Goal: Task Accomplishment & Management: Complete application form

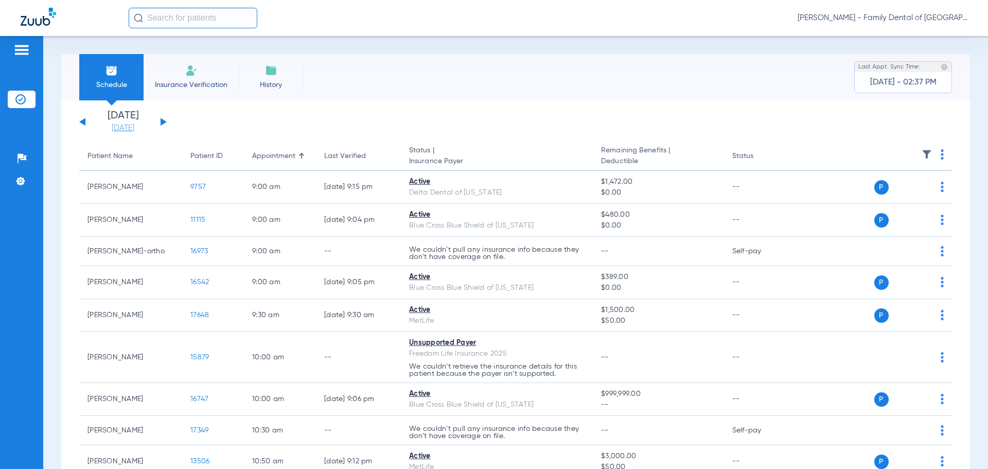
click at [127, 129] on link "[DATE]" at bounding box center [123, 128] width 62 height 10
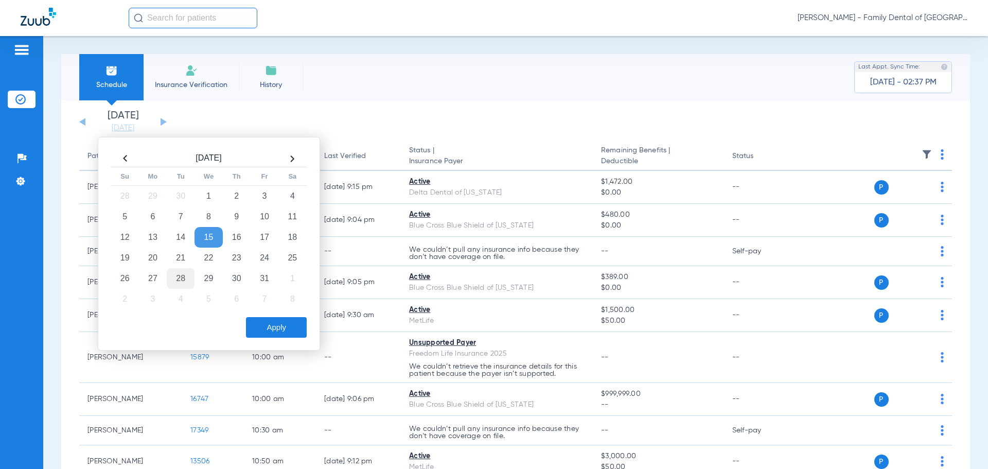
click at [174, 277] on td "28" at bounding box center [181, 278] width 28 height 21
click at [286, 328] on button "Apply" at bounding box center [276, 327] width 61 height 21
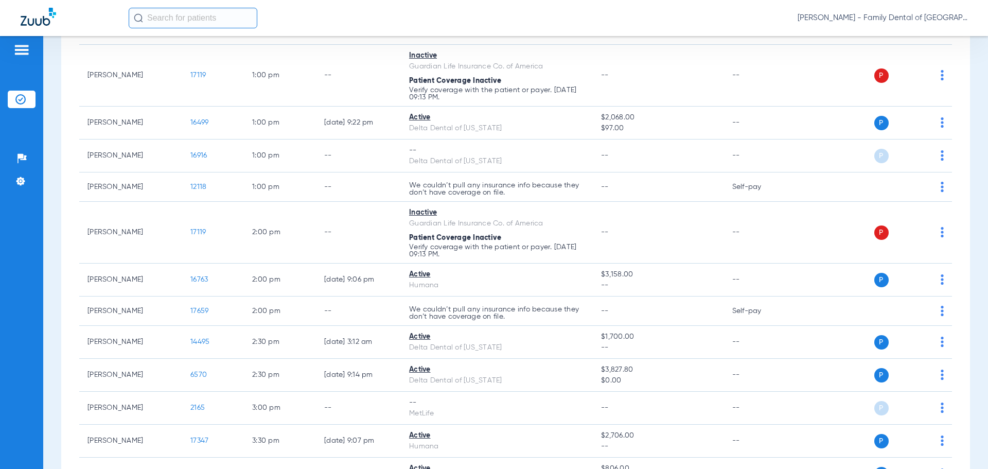
scroll to position [618, 0]
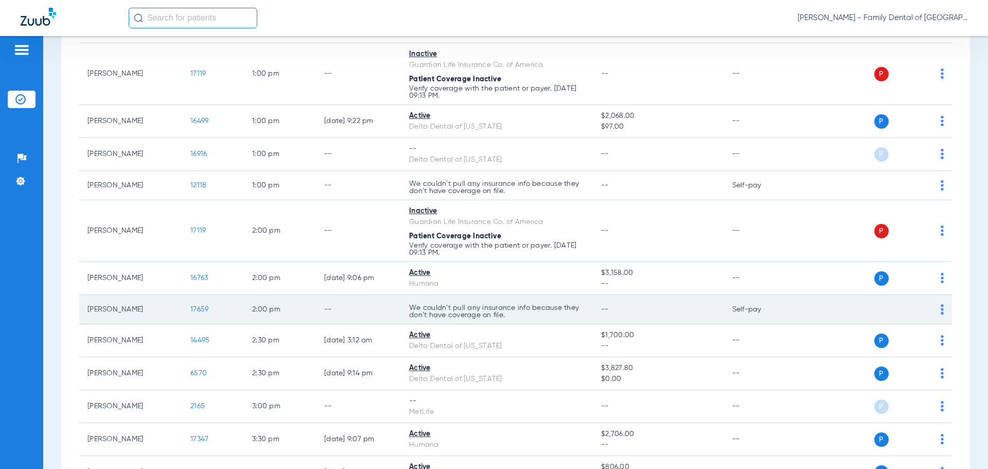
click at [201, 307] on span "17659" at bounding box center [199, 309] width 18 height 7
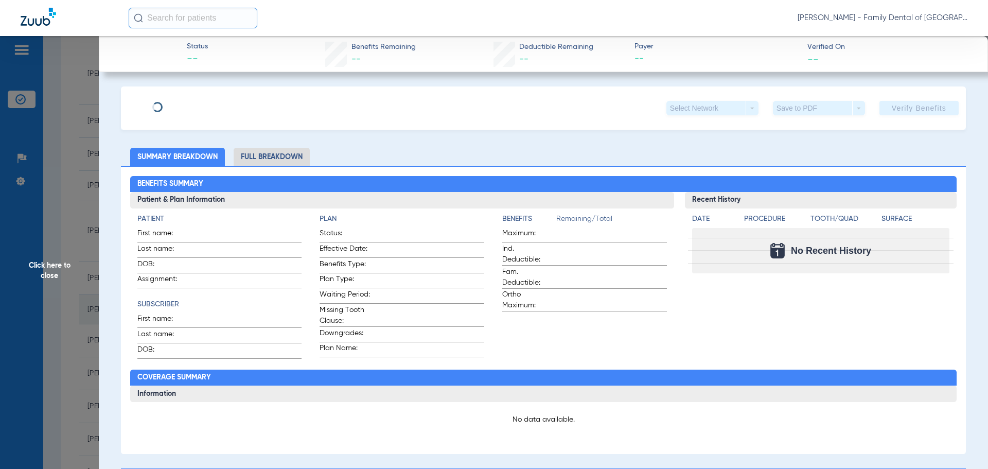
type input "[PERSON_NAME]"
type input "[DATE]"
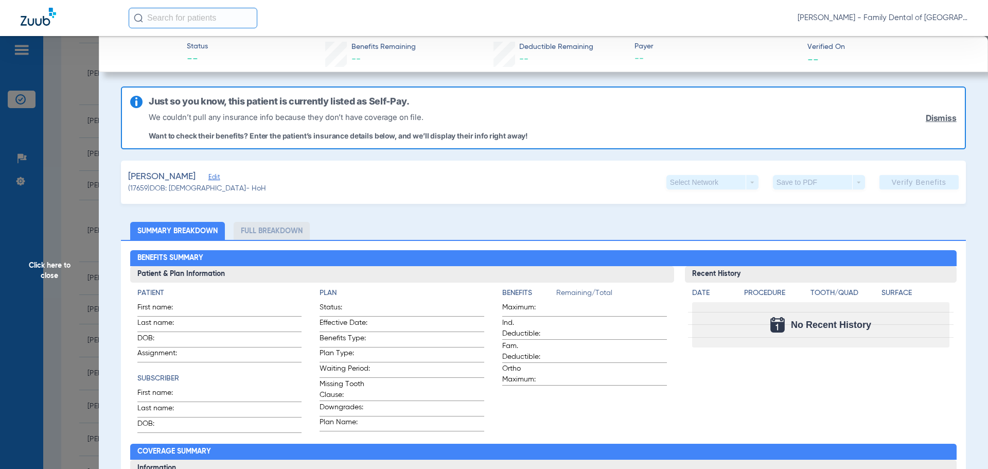
click at [208, 179] on span "Edit" at bounding box center [212, 178] width 9 height 10
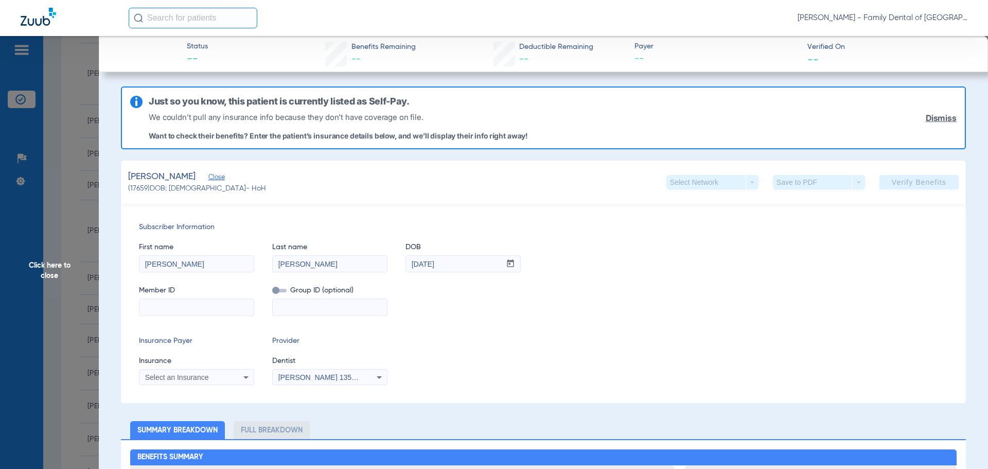
click at [232, 309] on input at bounding box center [196, 307] width 114 height 16
click at [183, 301] on input at bounding box center [196, 307] width 114 height 16
paste input "440361636"
type input "440361636"
click at [325, 306] on input at bounding box center [330, 307] width 114 height 16
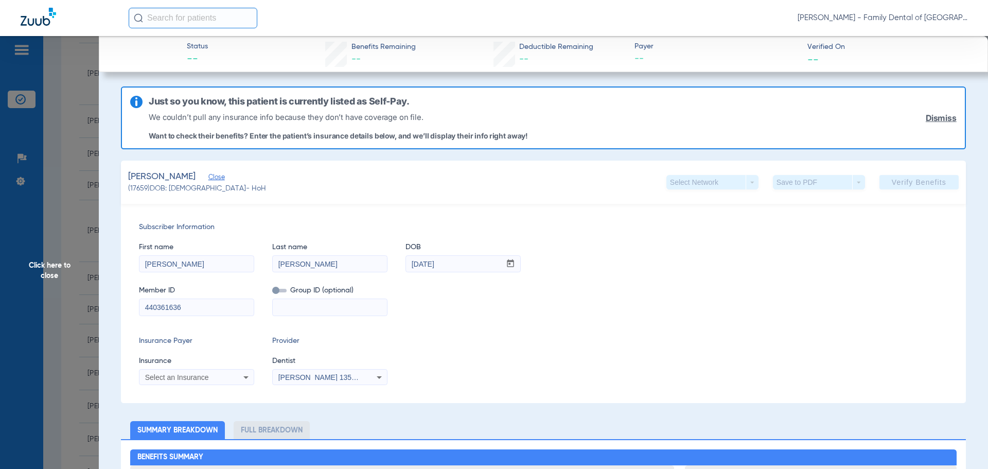
paste input "569008"
type input "569008"
click at [276, 290] on span at bounding box center [279, 291] width 14 height 4
click at [272, 292] on input "checkbox" at bounding box center [272, 292] width 0 height 0
click at [241, 375] on icon at bounding box center [246, 377] width 12 height 12
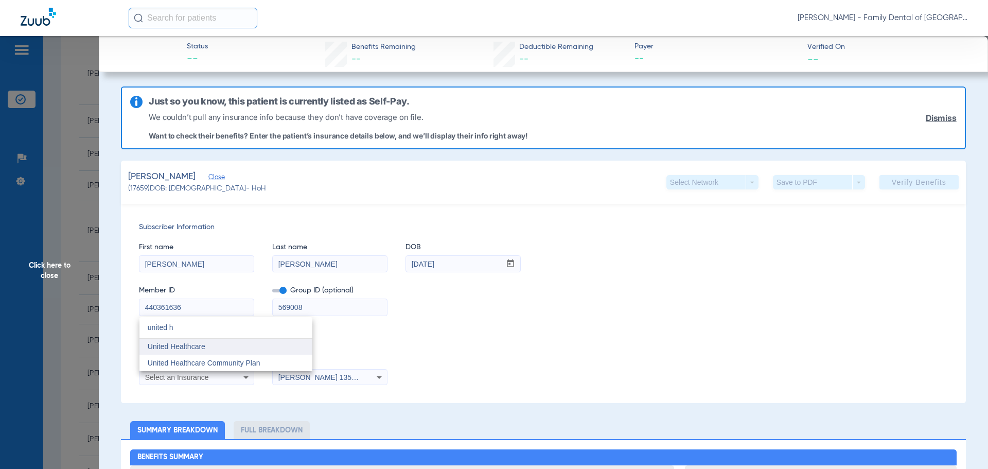
type input "united h"
click at [194, 347] on span "United Healthcare" at bounding box center [177, 346] width 58 height 8
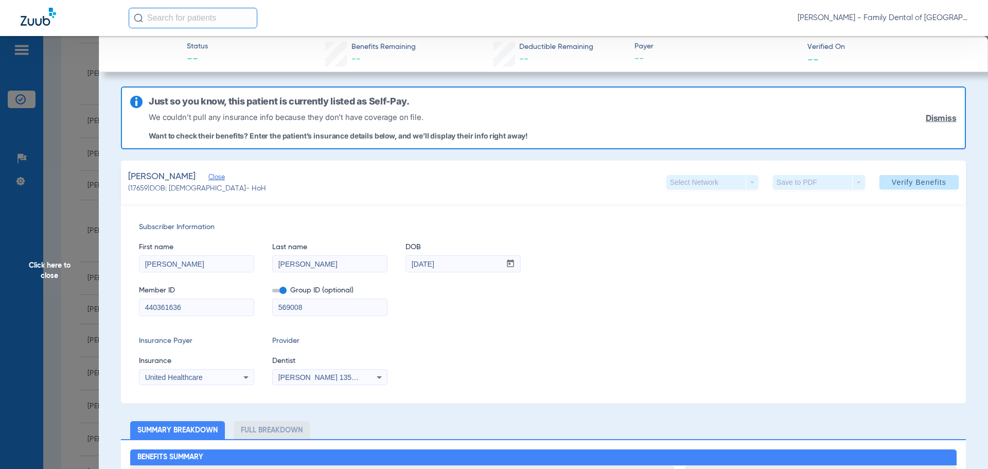
click at [334, 377] on span "[PERSON_NAME] 1356539225" at bounding box center [328, 377] width 101 height 8
type input "apri"
click at [356, 355] on mat-option "[PERSON_NAME] 1487882031" at bounding box center [359, 363] width 173 height 16
click at [893, 181] on span "Verify Benefits" at bounding box center [919, 182] width 55 height 8
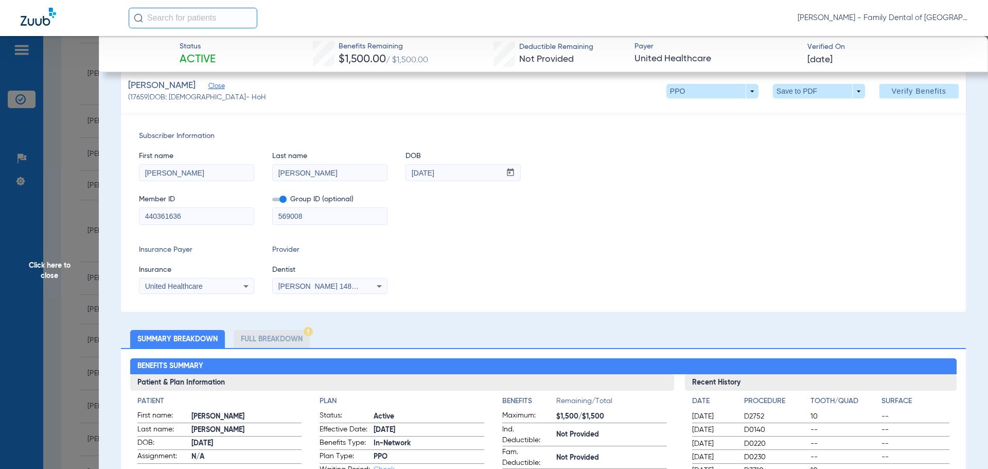
scroll to position [0, 0]
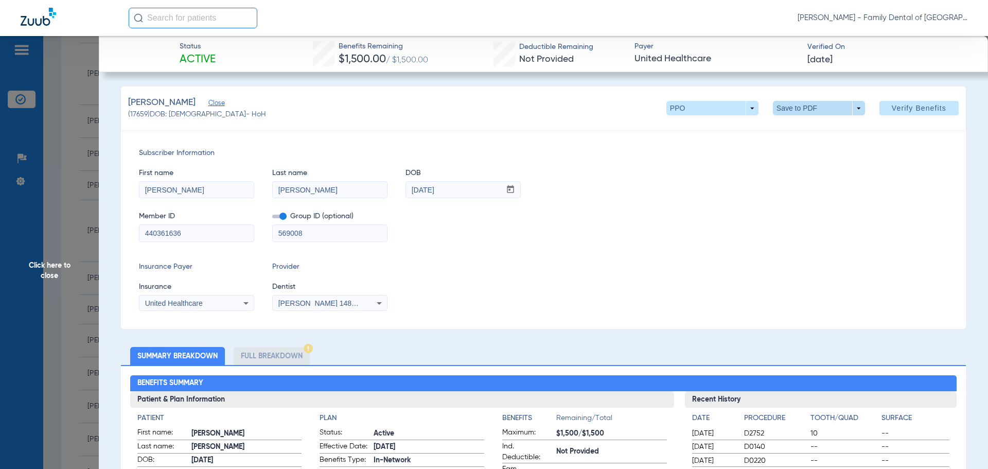
click at [812, 110] on span at bounding box center [819, 108] width 25 height 25
click at [807, 132] on span "Save to PDF" at bounding box center [815, 128] width 41 height 7
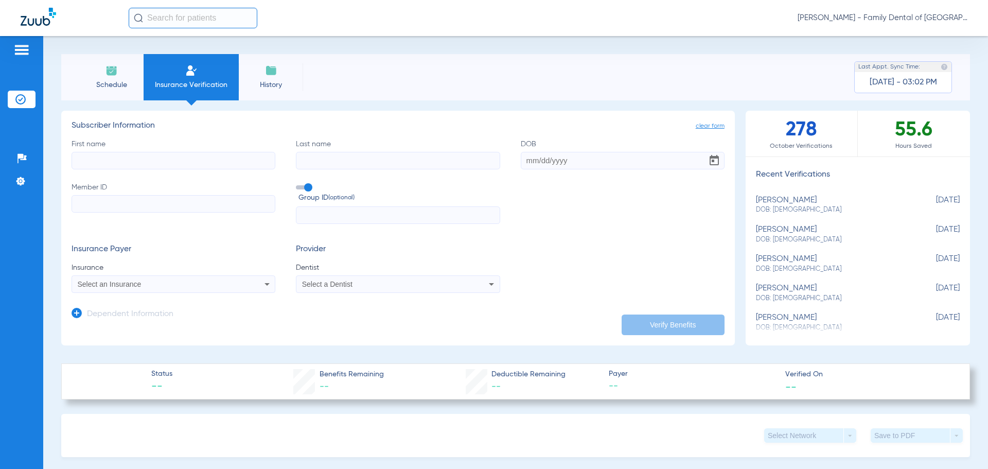
click at [98, 81] on span "Schedule" at bounding box center [111, 85] width 49 height 10
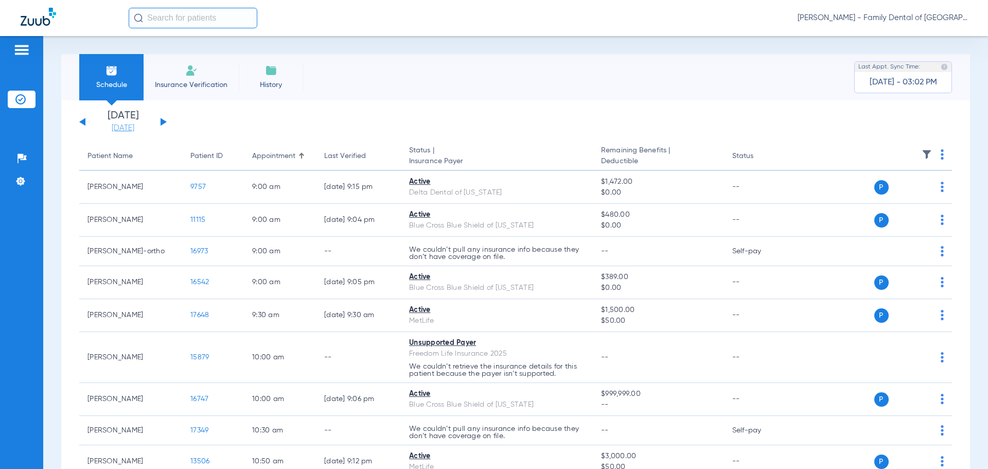
click at [123, 130] on link "[DATE]" at bounding box center [123, 128] width 62 height 10
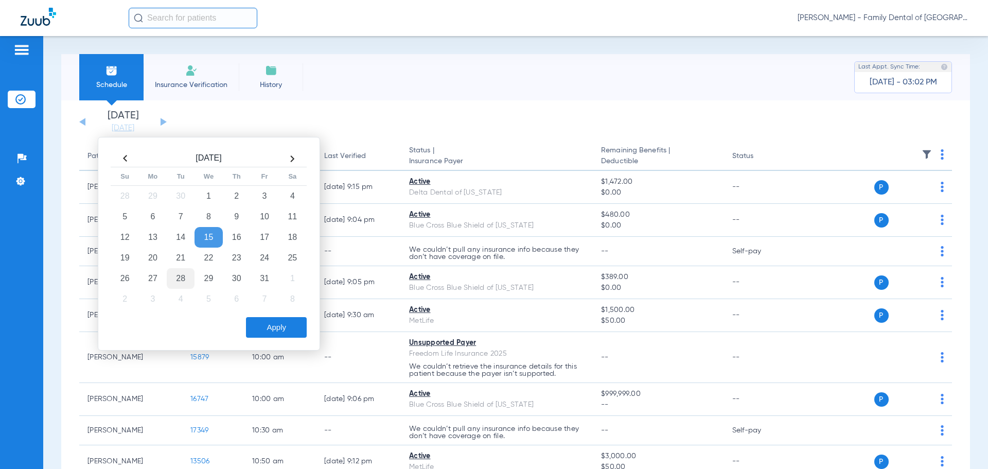
click at [182, 281] on td "28" at bounding box center [181, 278] width 28 height 21
click at [274, 323] on button "Apply" at bounding box center [276, 327] width 61 height 21
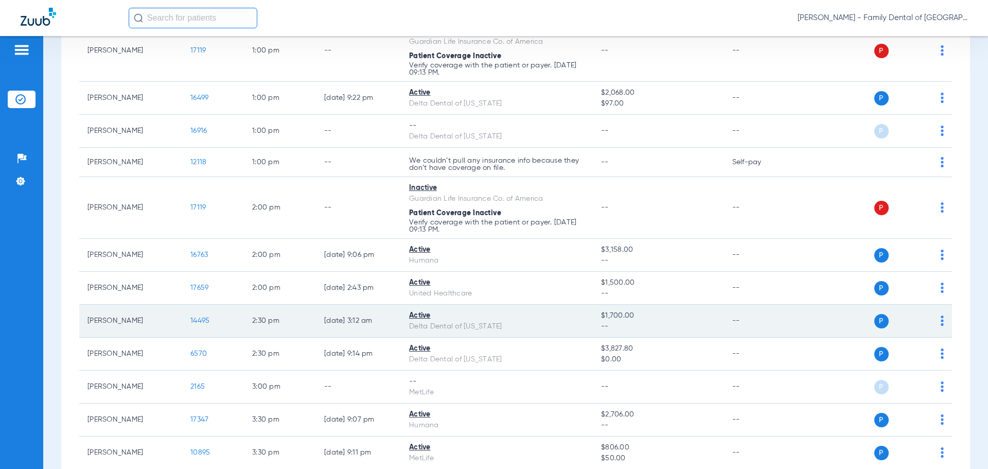
scroll to position [652, 0]
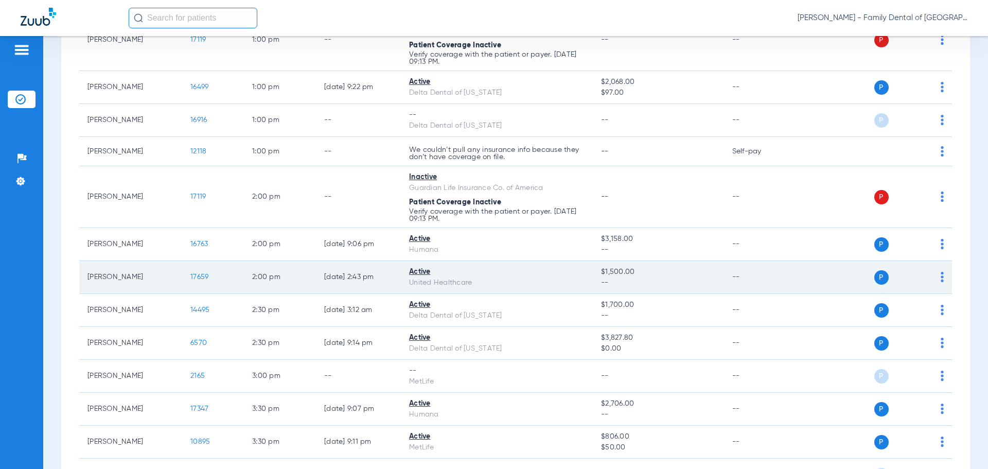
click at [198, 277] on span "17659" at bounding box center [199, 276] width 18 height 7
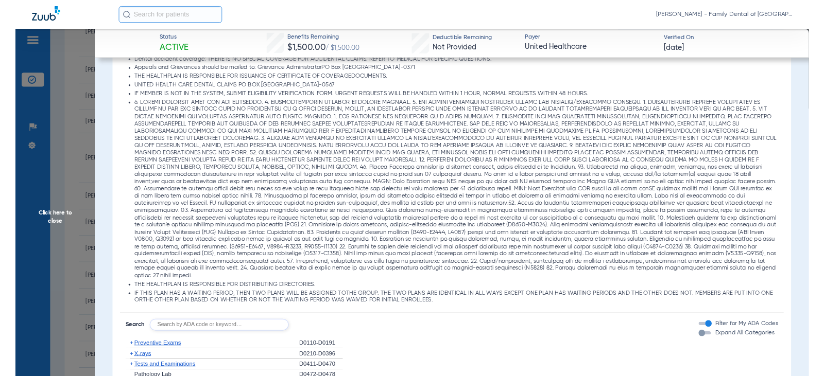
scroll to position [566, 0]
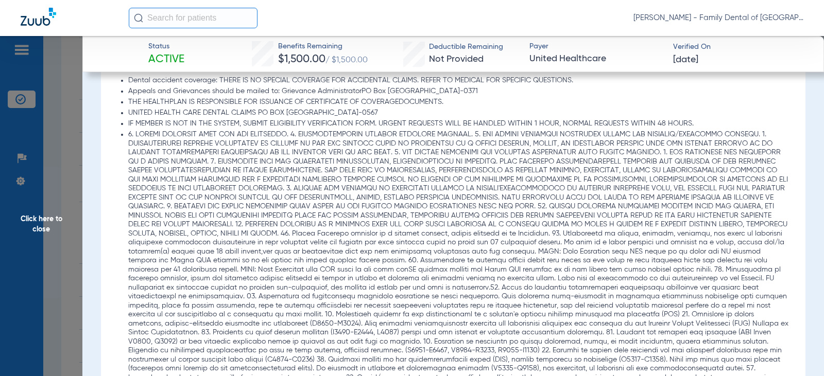
drag, startPoint x: 667, startPoint y: 235, endPoint x: 613, endPoint y: 261, distance: 59.9
click at [613, 261] on li at bounding box center [458, 265] width 661 height 270
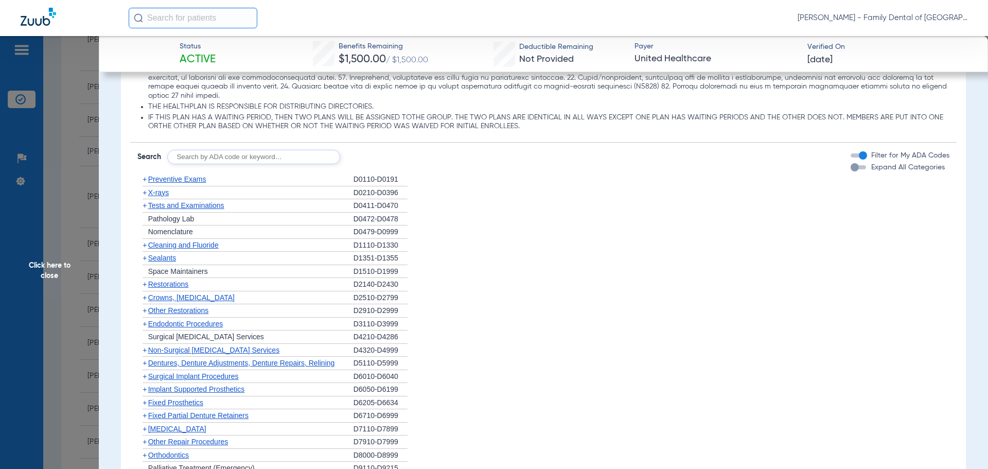
scroll to position [797, 0]
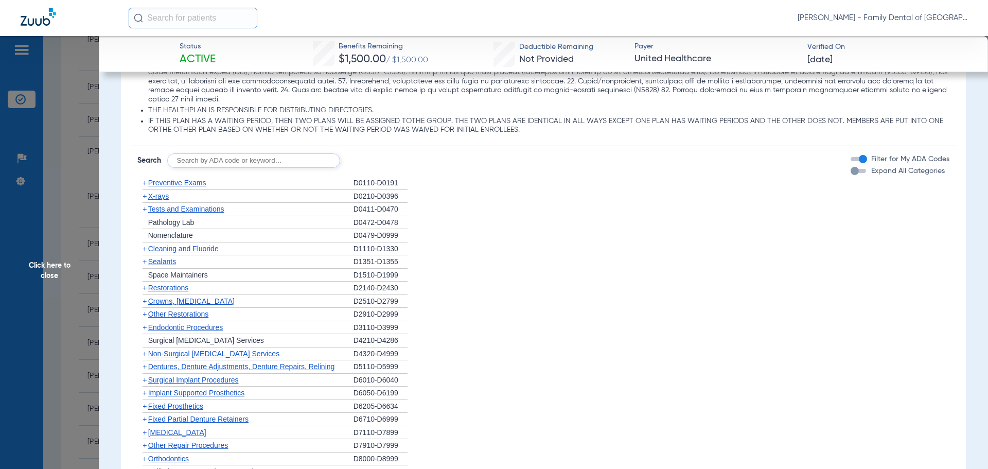
click at [154, 179] on span "Preventive Exams" at bounding box center [177, 183] width 58 height 8
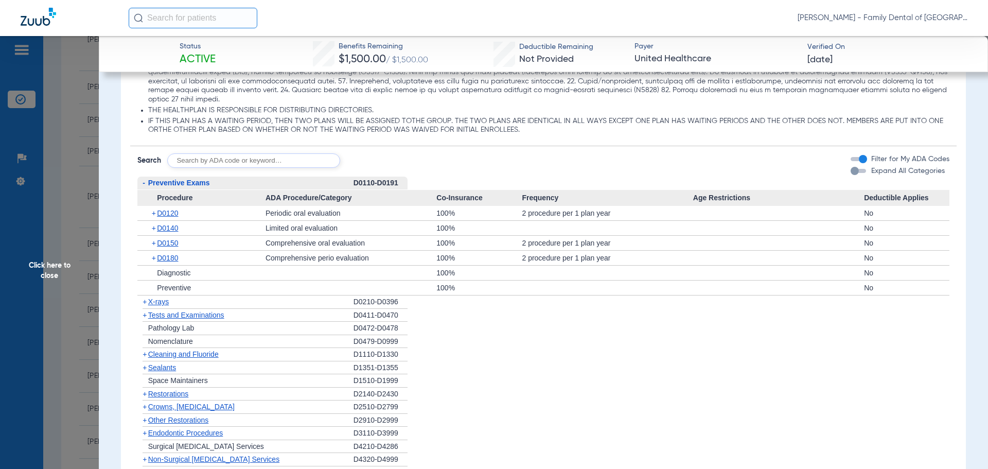
click at [154, 179] on span "Preventive Exams" at bounding box center [179, 183] width 62 height 8
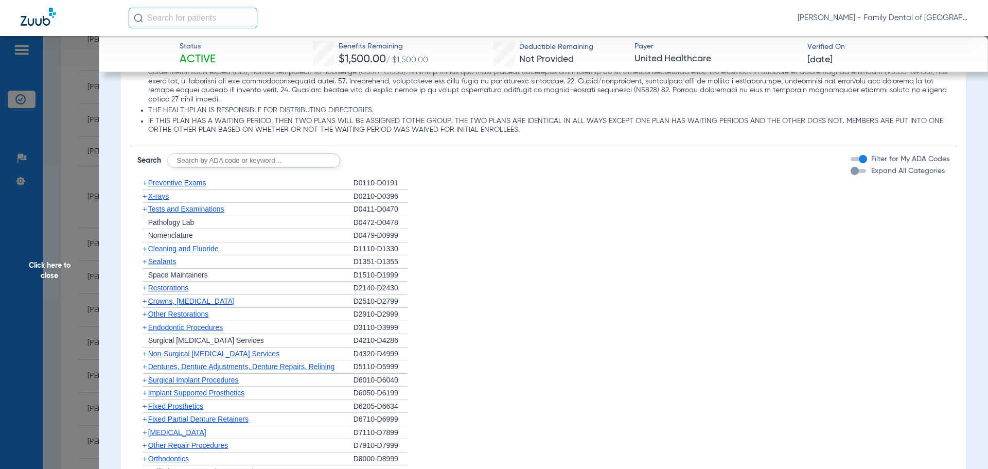
click at [163, 192] on span "X-rays" at bounding box center [158, 196] width 21 height 8
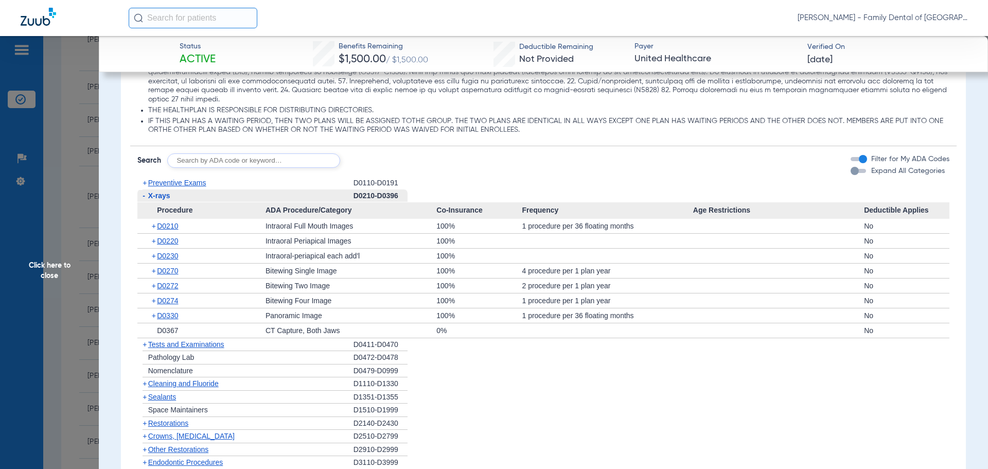
click at [167, 191] on span "X-rays" at bounding box center [159, 195] width 22 height 8
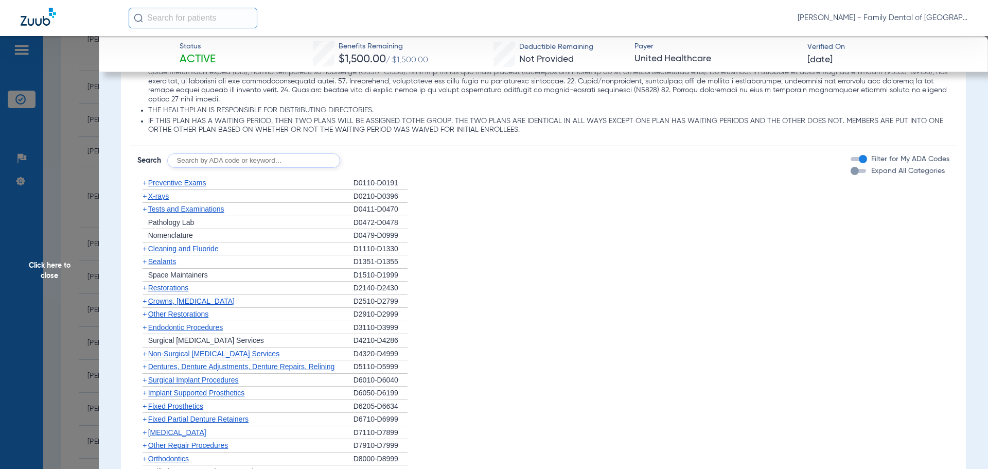
click at [177, 205] on span "Tests and Examinations" at bounding box center [186, 209] width 76 height 8
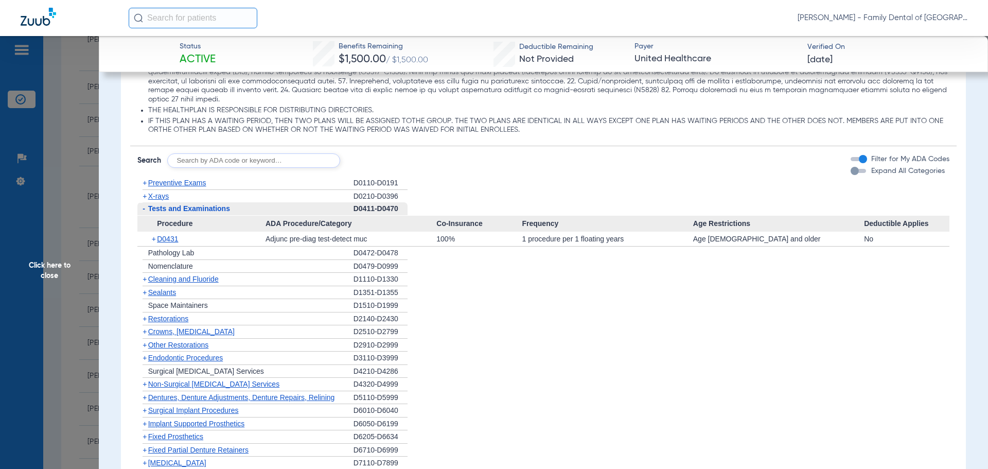
click at [174, 217] on span "Procedure" at bounding box center [201, 224] width 128 height 16
click at [174, 204] on span "Tests and Examinations" at bounding box center [189, 208] width 82 height 8
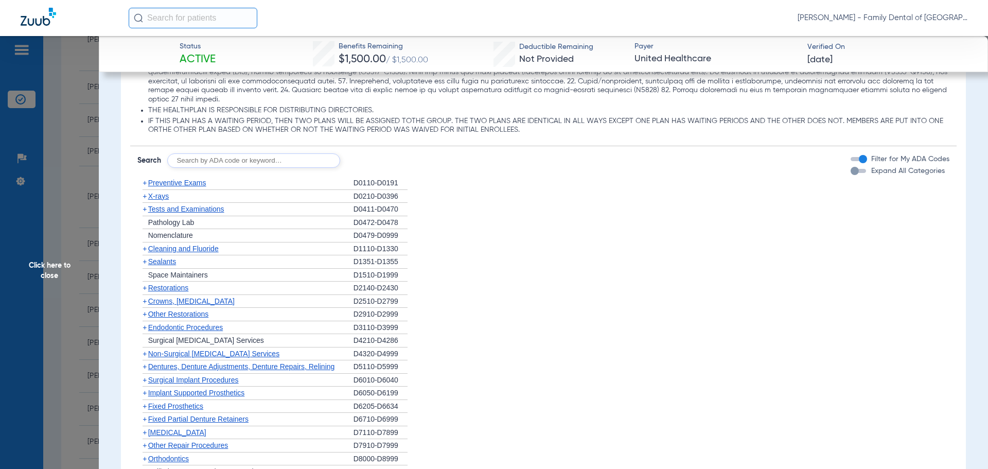
click at [174, 244] on span "Cleaning and Fluoride" at bounding box center [183, 248] width 71 height 8
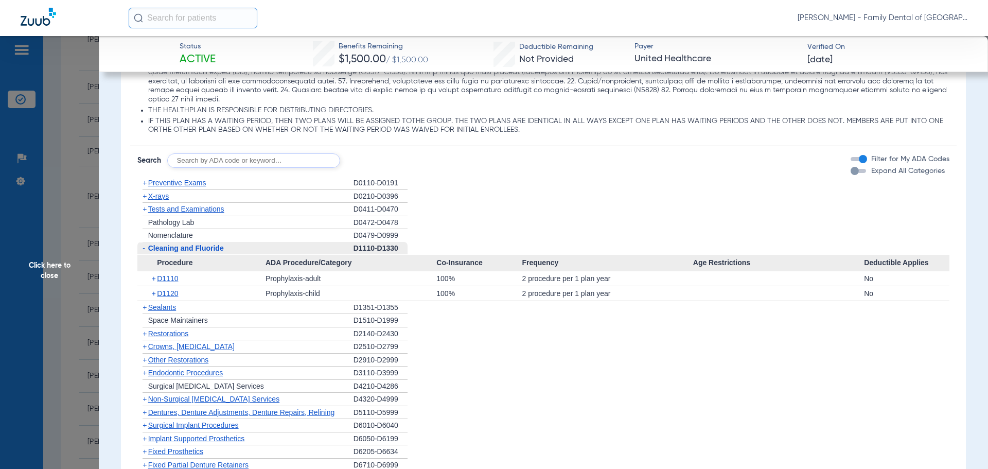
click at [174, 244] on span "Cleaning and Fluoride" at bounding box center [186, 248] width 76 height 8
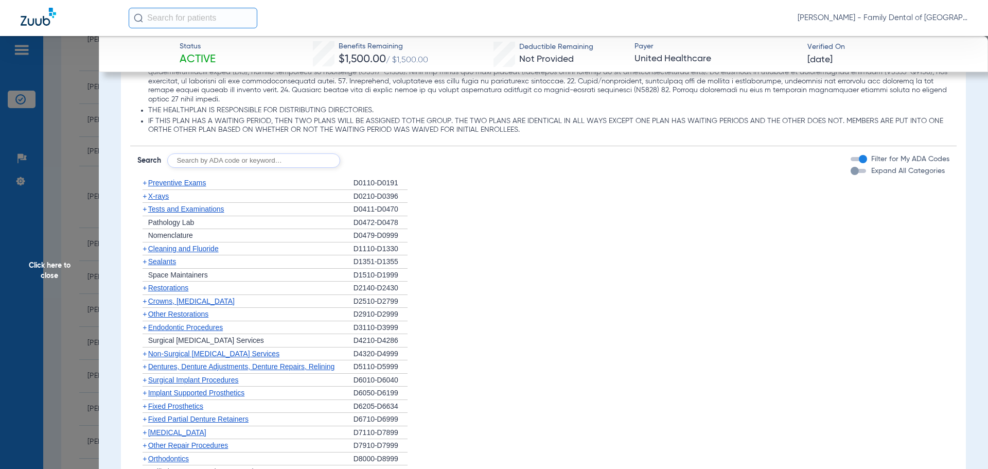
click at [168, 257] on span "Sealants" at bounding box center [162, 261] width 28 height 8
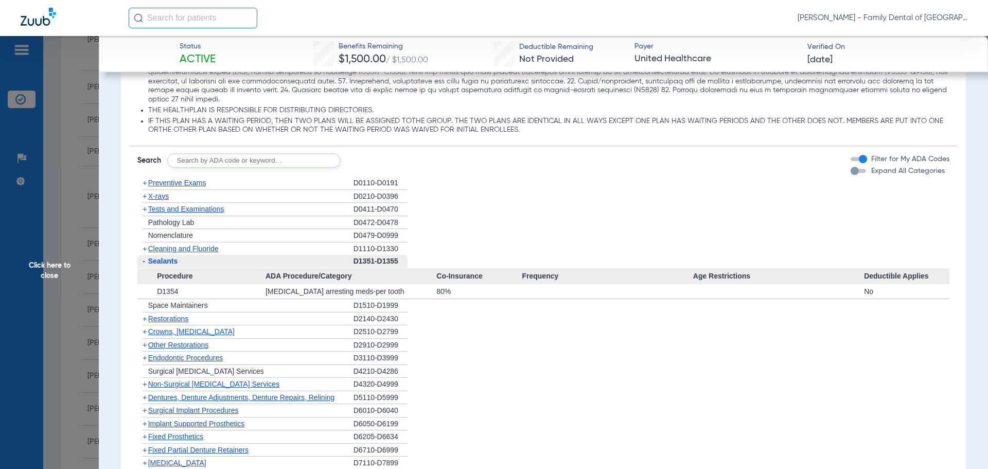
click at [167, 257] on span "Sealants" at bounding box center [163, 261] width 30 height 8
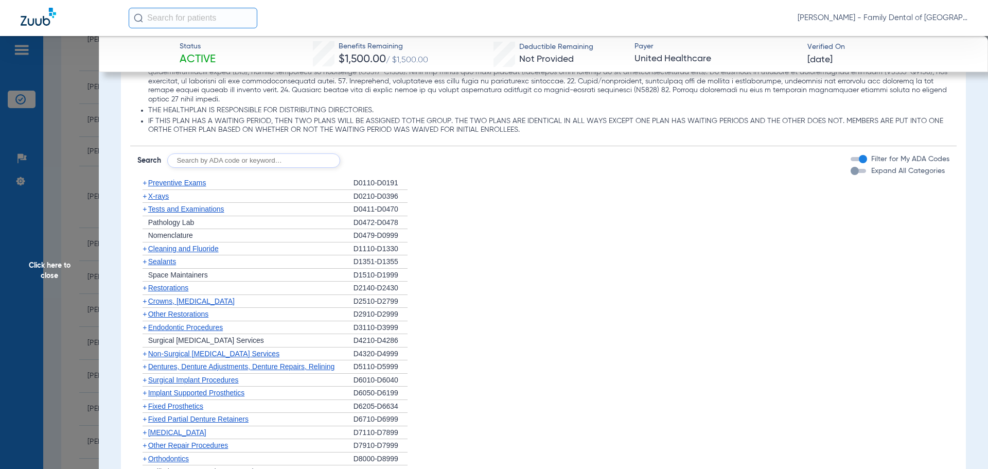
click at [172, 284] on span "Restorations" at bounding box center [168, 288] width 41 height 8
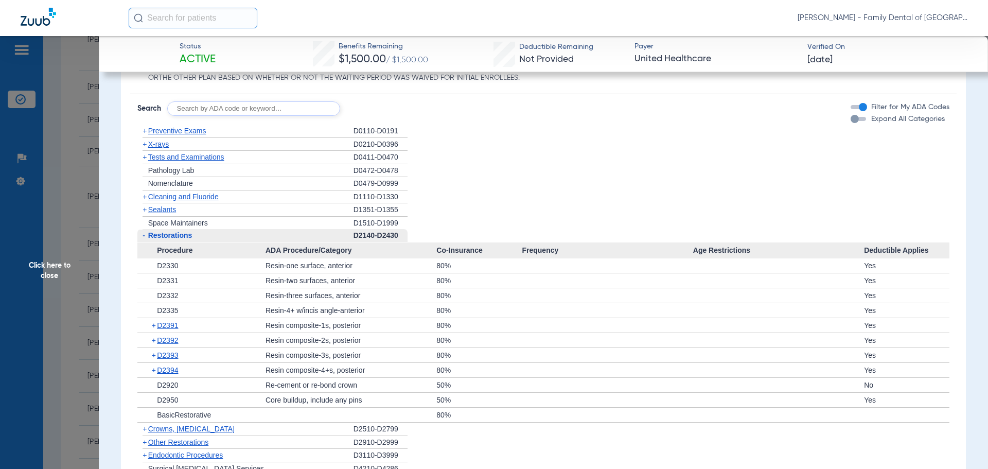
scroll to position [900, 0]
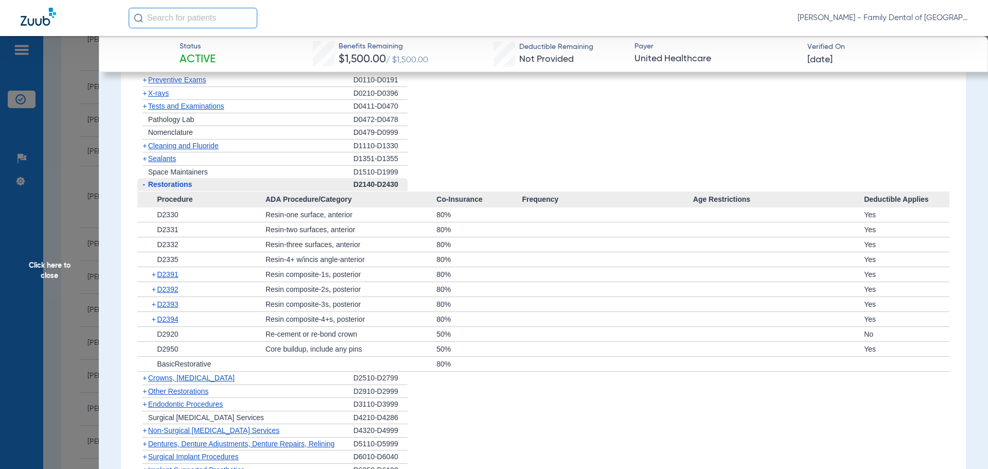
click at [159, 180] on span "Restorations" at bounding box center [170, 184] width 44 height 8
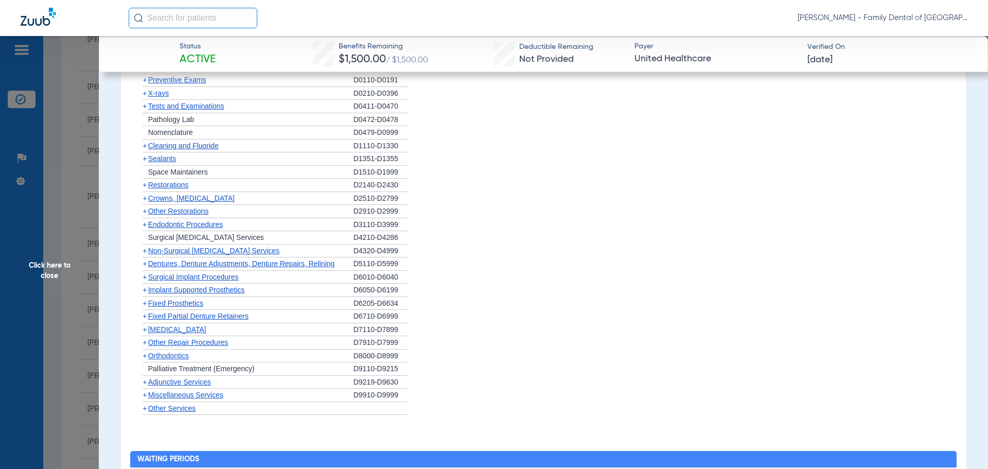
click at [162, 194] on span "Crowns, [MEDICAL_DATA]" at bounding box center [191, 198] width 86 height 8
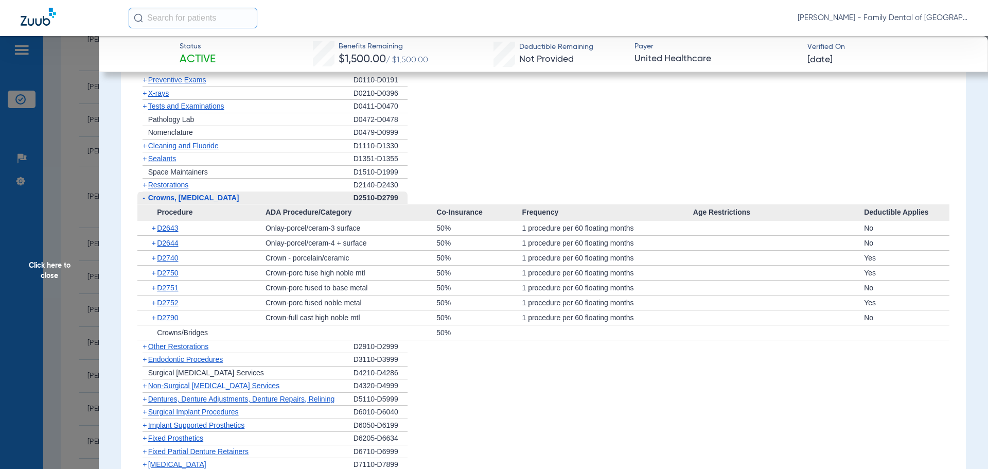
click at [167, 194] on span "Crowns, [MEDICAL_DATA]" at bounding box center [193, 198] width 91 height 8
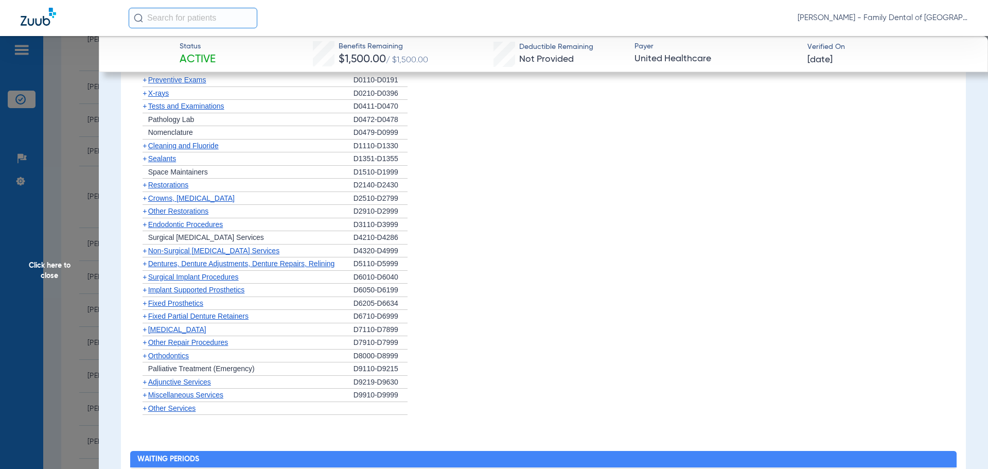
click at [170, 207] on span "Other Restorations" at bounding box center [178, 211] width 61 height 8
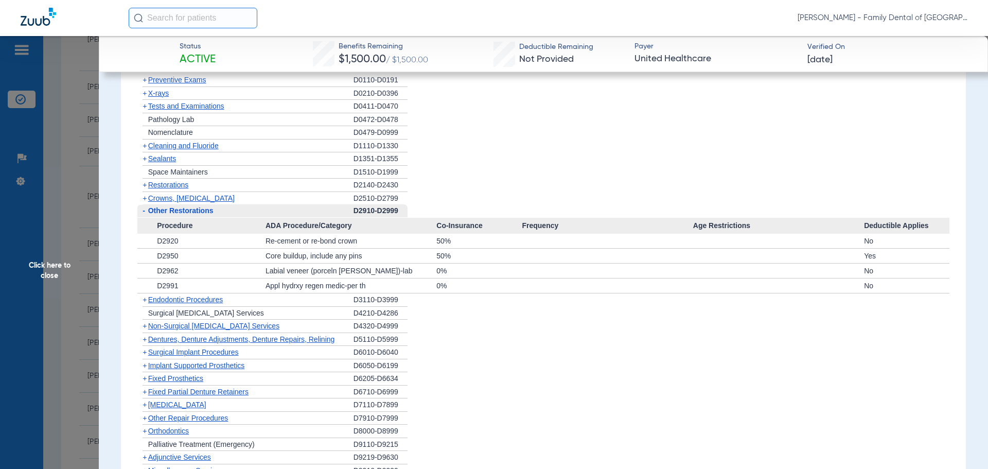
click at [170, 206] on span "Other Restorations" at bounding box center [180, 210] width 65 height 8
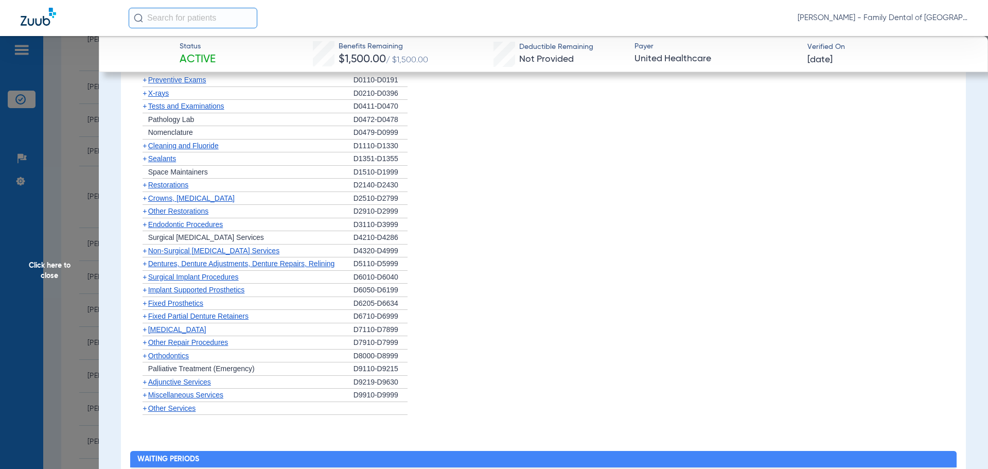
click at [173, 220] on span "Endodontic Procedures" at bounding box center [185, 224] width 75 height 8
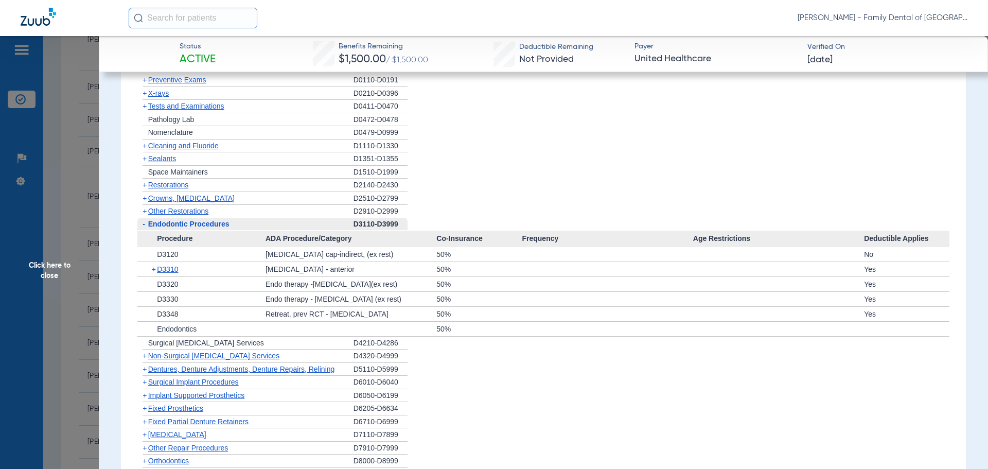
click at [174, 220] on span "Endodontic Procedures" at bounding box center [188, 224] width 81 height 8
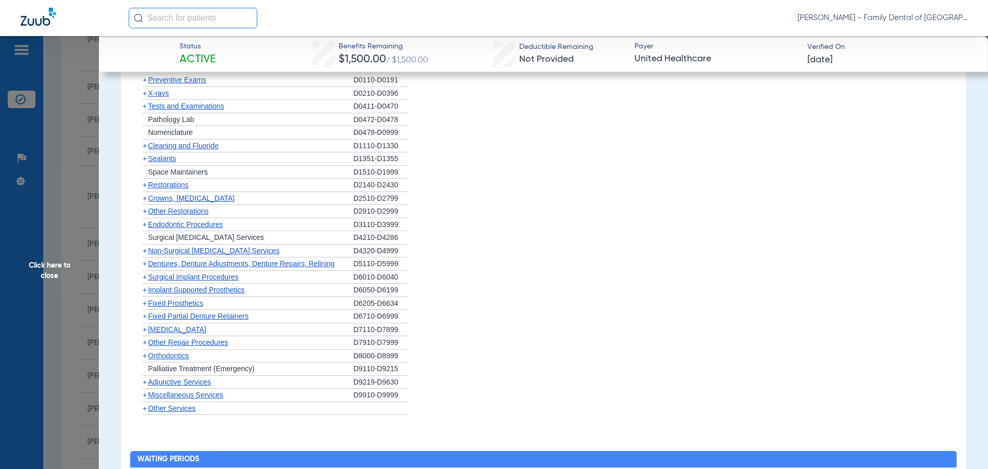
click at [174, 247] on span "Non-Surgical [MEDICAL_DATA] Services" at bounding box center [213, 251] width 131 height 8
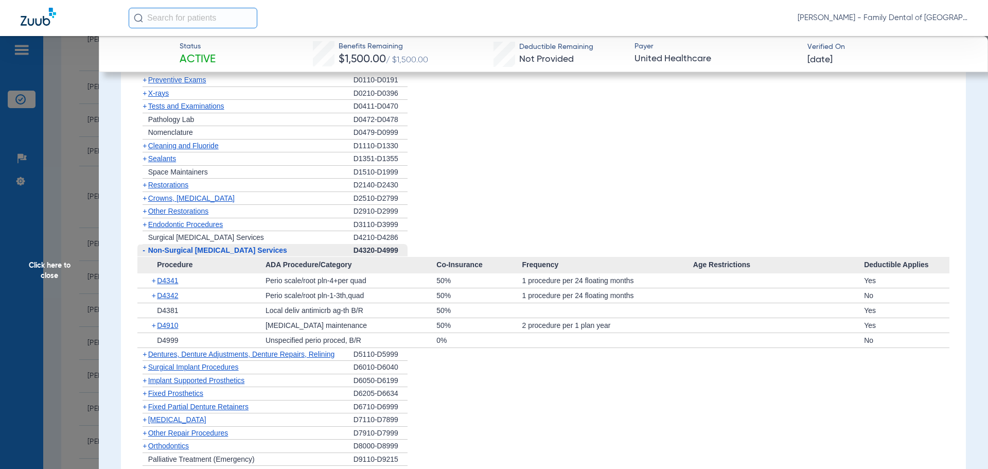
click at [160, 246] on span "Non-Surgical [MEDICAL_DATA] Services" at bounding box center [217, 250] width 139 height 8
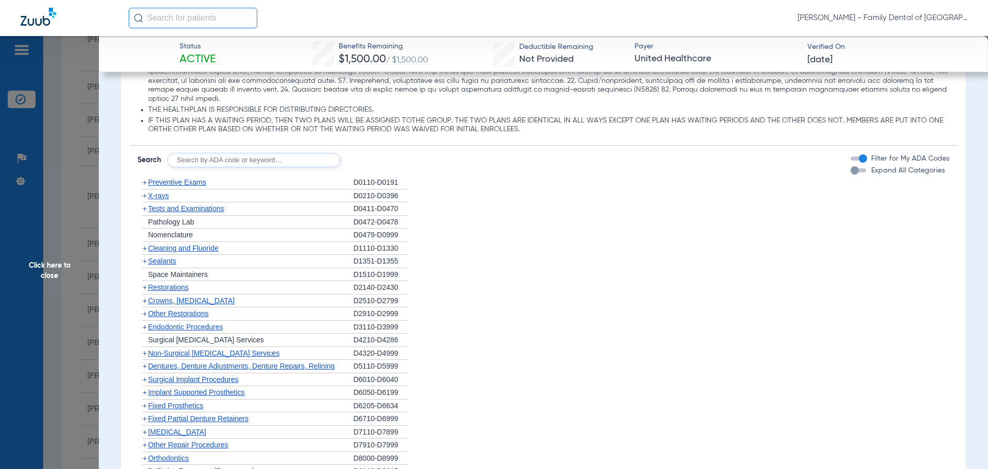
scroll to position [797, 0]
click at [187, 205] on span "Tests and Examinations" at bounding box center [186, 209] width 76 height 8
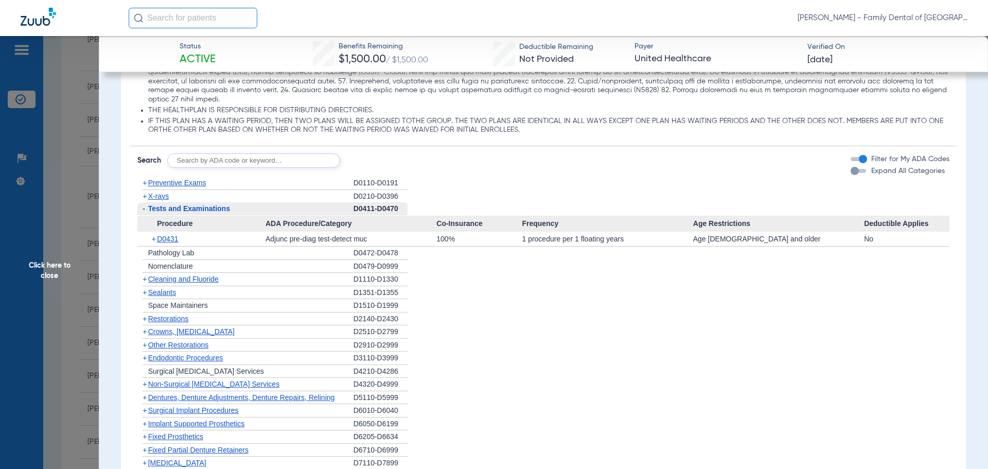
click at [187, 204] on span "Tests and Examinations" at bounding box center [189, 208] width 82 height 8
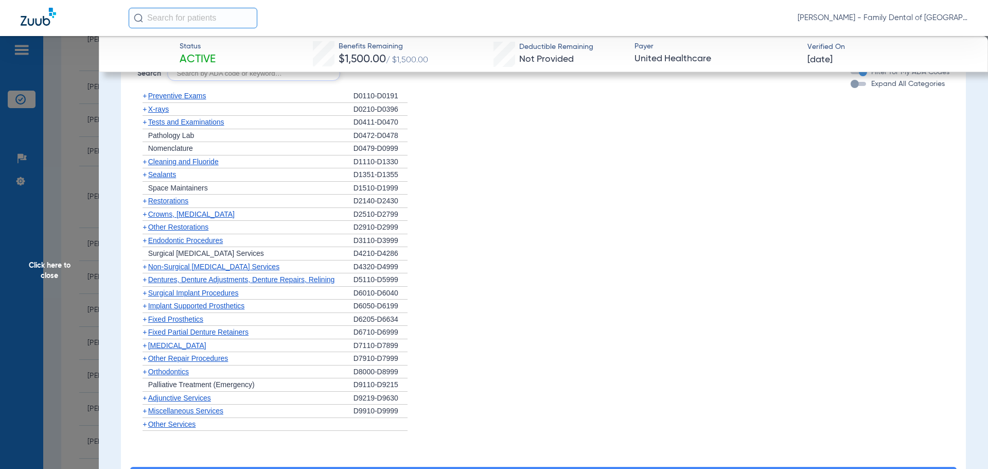
scroll to position [900, 0]
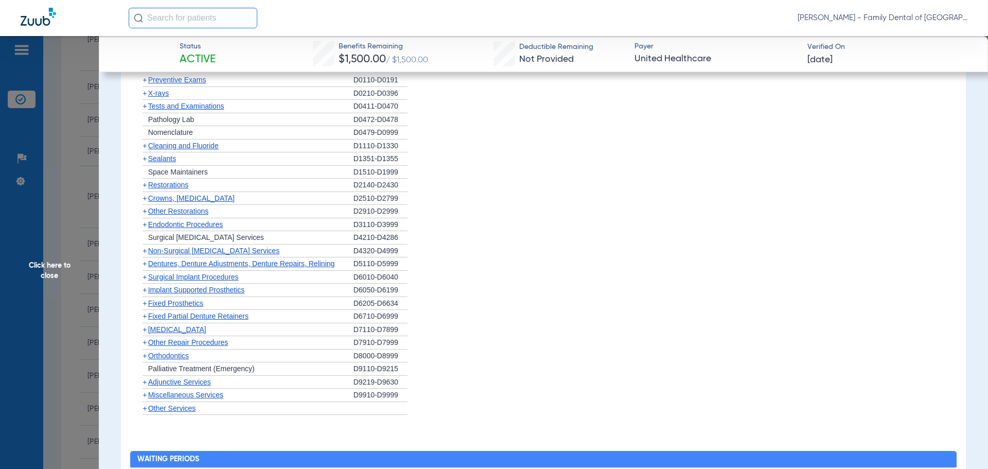
click at [200, 259] on span "Dentures, Denture Adjustments, Denture Repairs, Relining" at bounding box center [241, 263] width 187 height 8
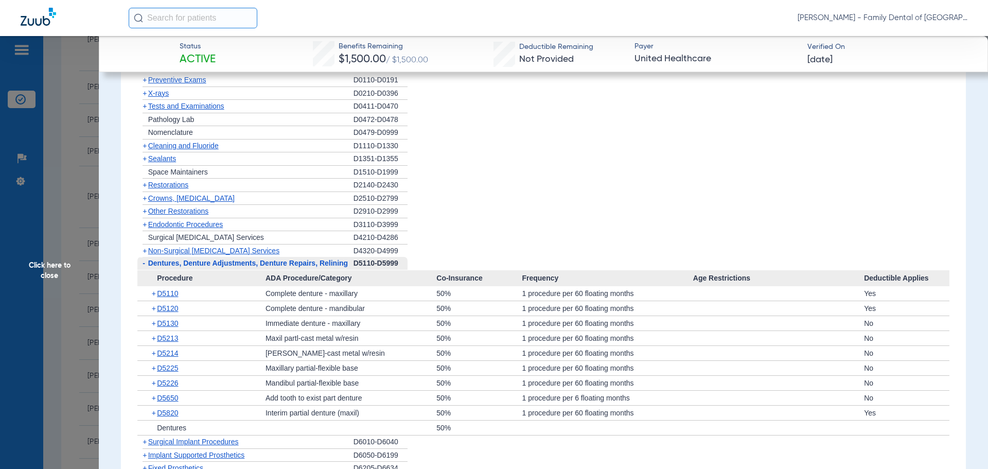
click at [202, 259] on span "Dentures, Denture Adjustments, Denture Repairs, Relining" at bounding box center [248, 263] width 200 height 8
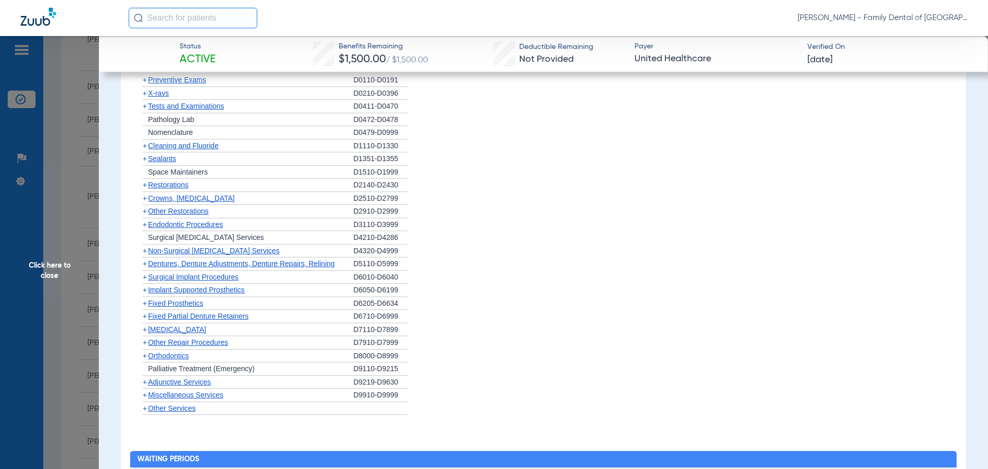
click at [213, 273] on span "Surgical Implant Procedures" at bounding box center [193, 277] width 91 height 8
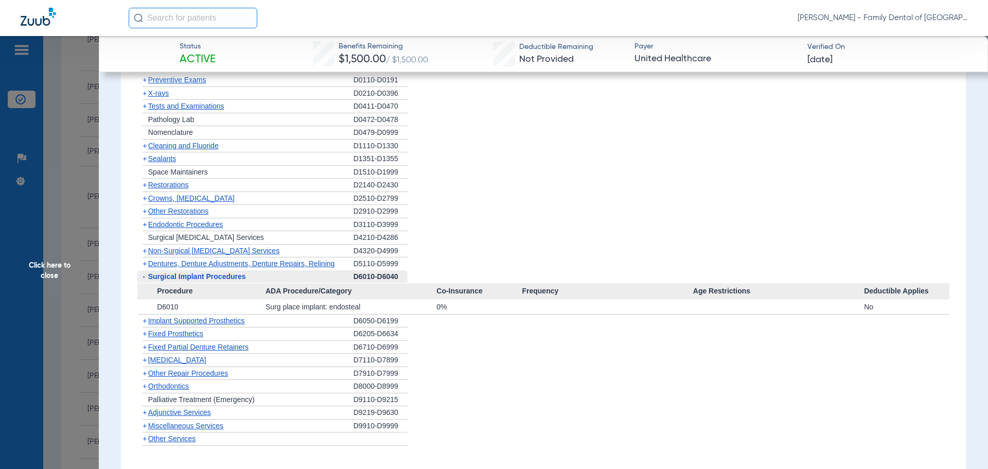
click at [165, 272] on span "Surgical Implant Procedures" at bounding box center [197, 276] width 98 height 8
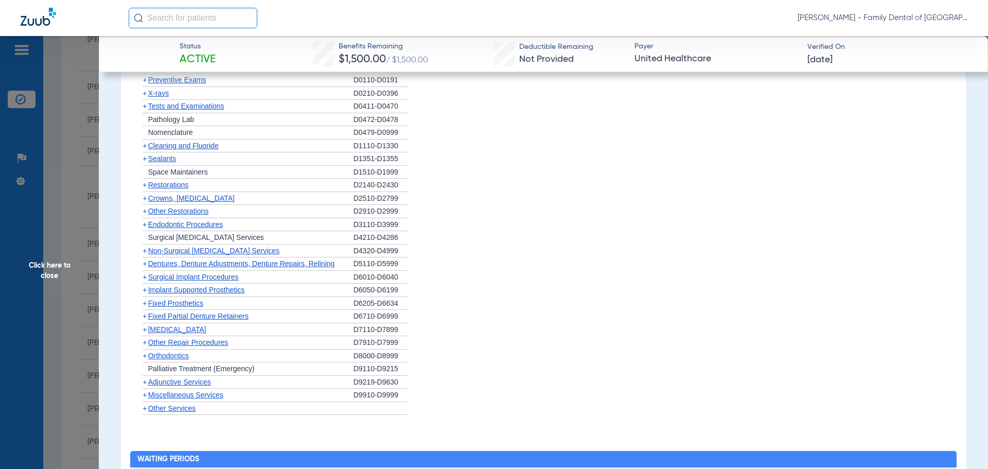
click at [169, 286] on span "Implant Supported Prosthetics" at bounding box center [196, 290] width 97 height 8
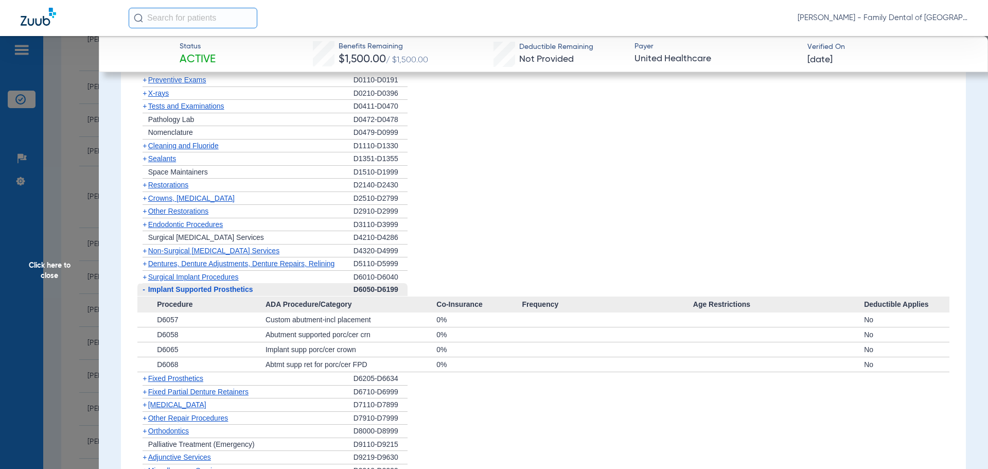
click at [169, 285] on span "Implant Supported Prosthetics" at bounding box center [200, 289] width 105 height 8
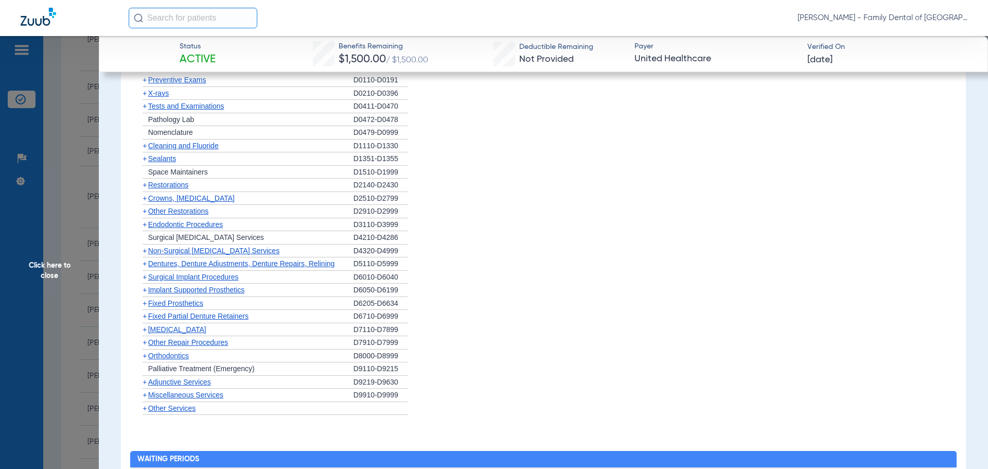
click at [172, 299] on span "Fixed Prosthetics" at bounding box center [175, 303] width 55 height 8
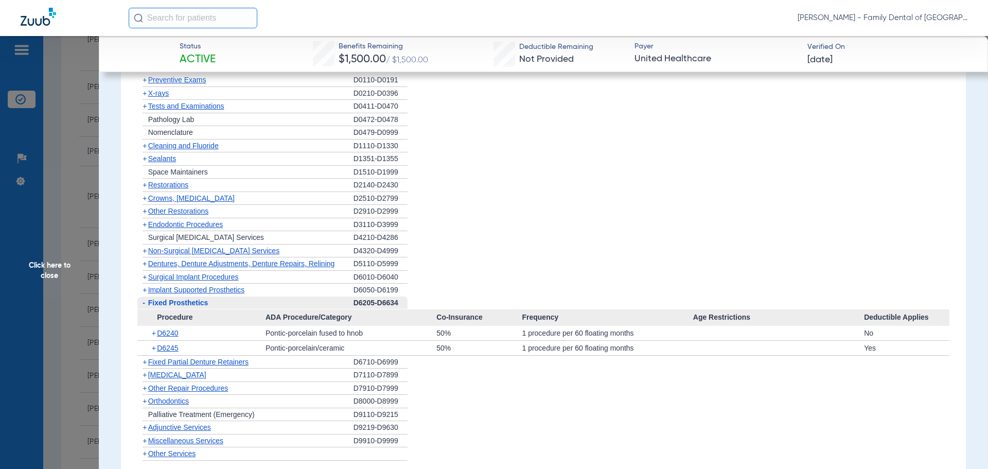
click at [171, 299] on span "Fixed Prosthetics" at bounding box center [178, 303] width 60 height 8
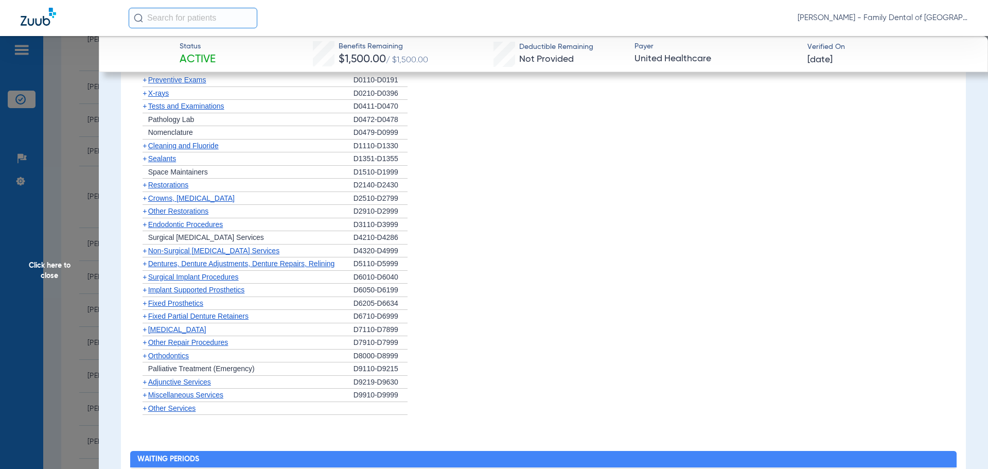
click at [173, 312] on span "Fixed Partial Denture Retainers" at bounding box center [198, 316] width 100 height 8
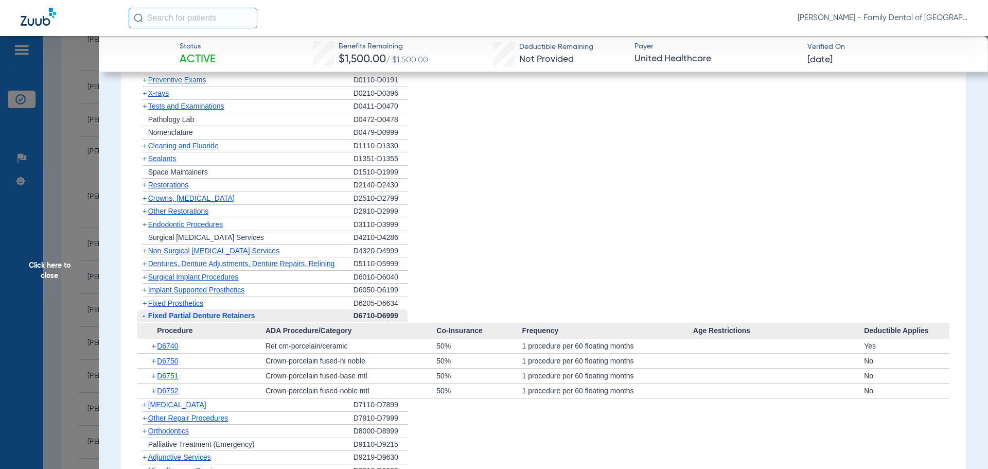
click at [173, 311] on span "Fixed Partial Denture Retainers" at bounding box center [201, 315] width 107 height 8
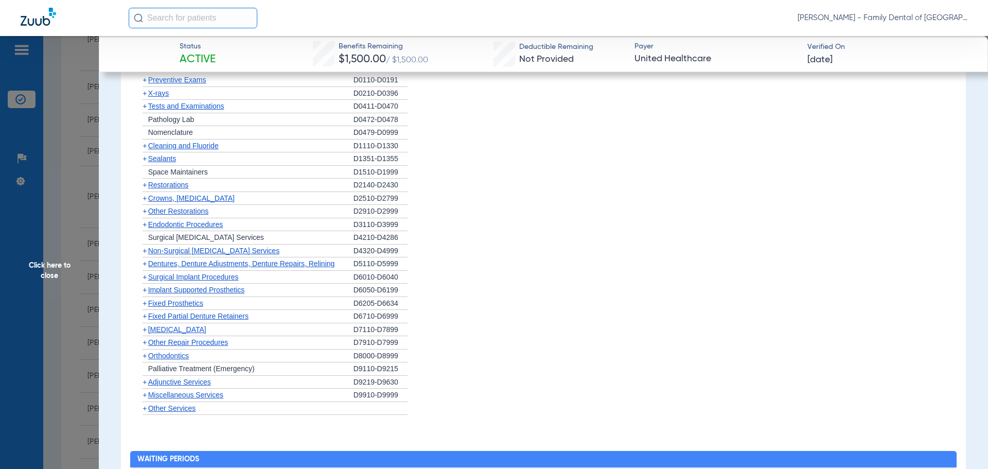
click at [171, 325] on span "[MEDICAL_DATA]" at bounding box center [177, 329] width 58 height 8
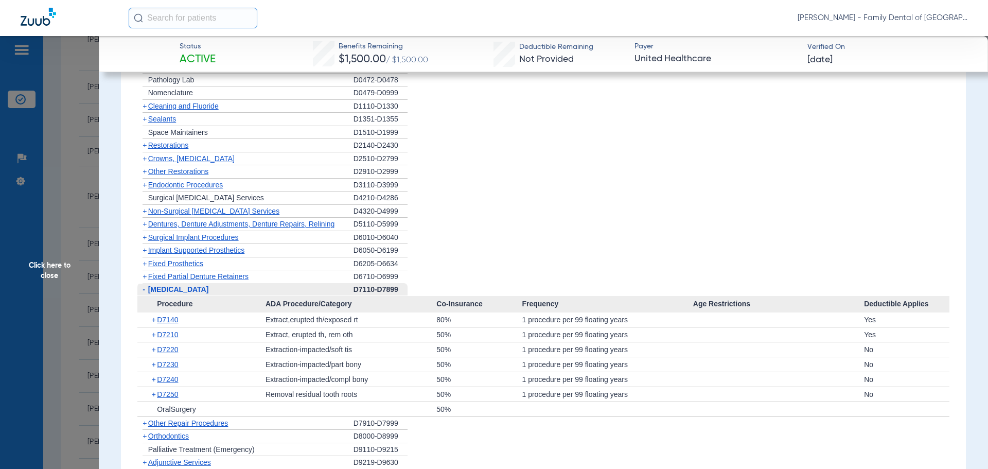
scroll to position [952, 0]
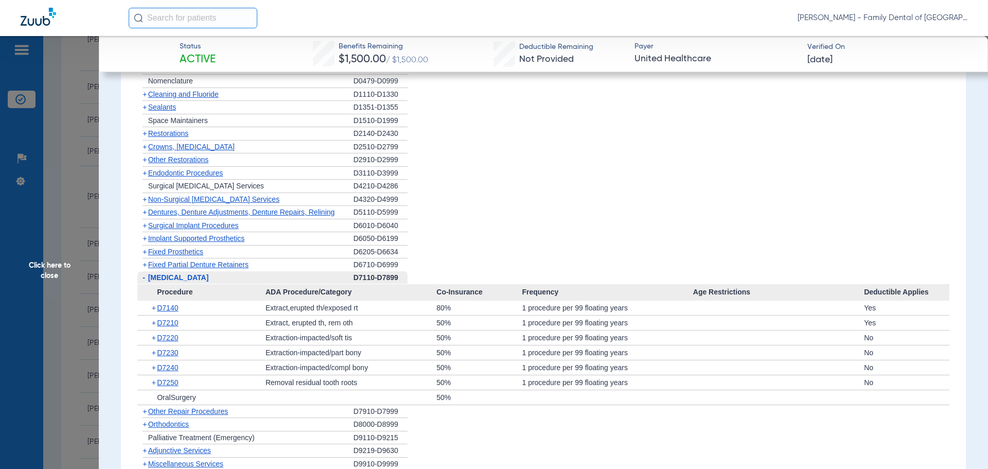
click at [170, 273] on span "[MEDICAL_DATA]" at bounding box center [178, 277] width 61 height 8
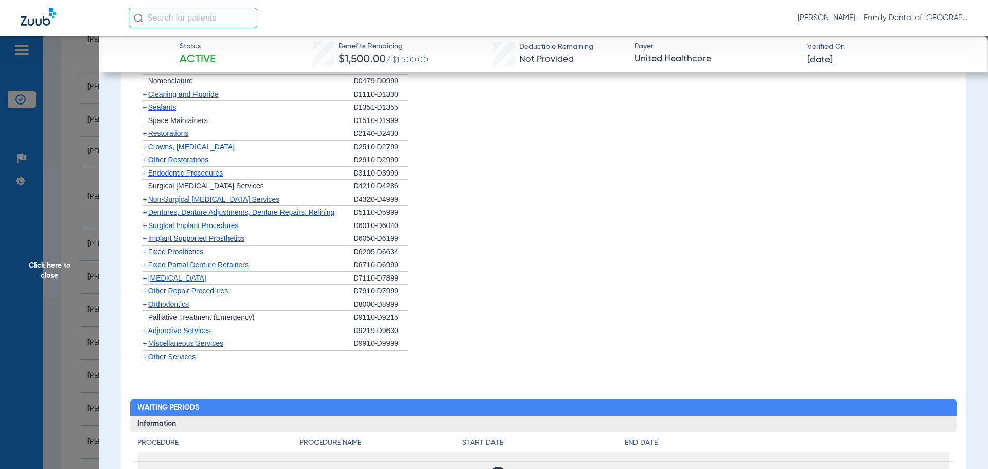
click at [174, 287] on span "Other Repair Procedures" at bounding box center [188, 291] width 80 height 8
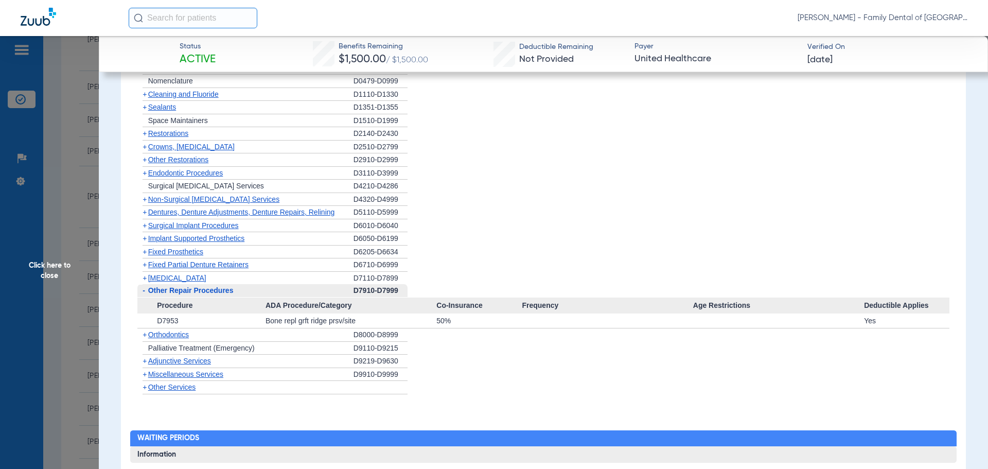
click at [176, 286] on span "Other Repair Procedures" at bounding box center [190, 290] width 85 height 8
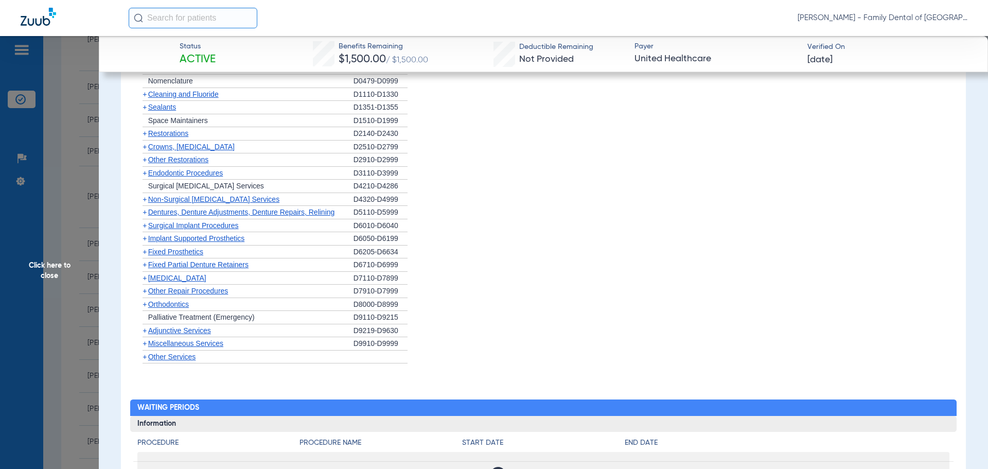
click at [176, 300] on span "Orthodontics" at bounding box center [168, 304] width 41 height 8
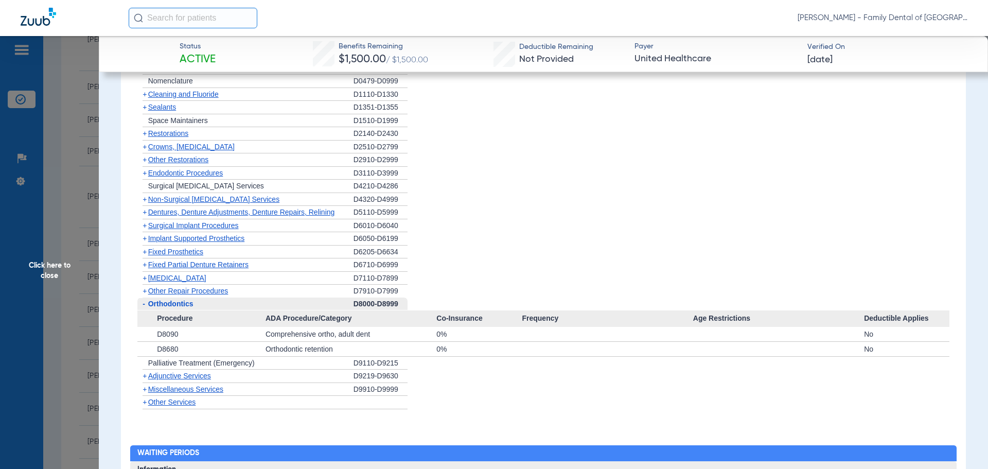
click at [179, 300] on span "Orthodontics" at bounding box center [170, 304] width 45 height 8
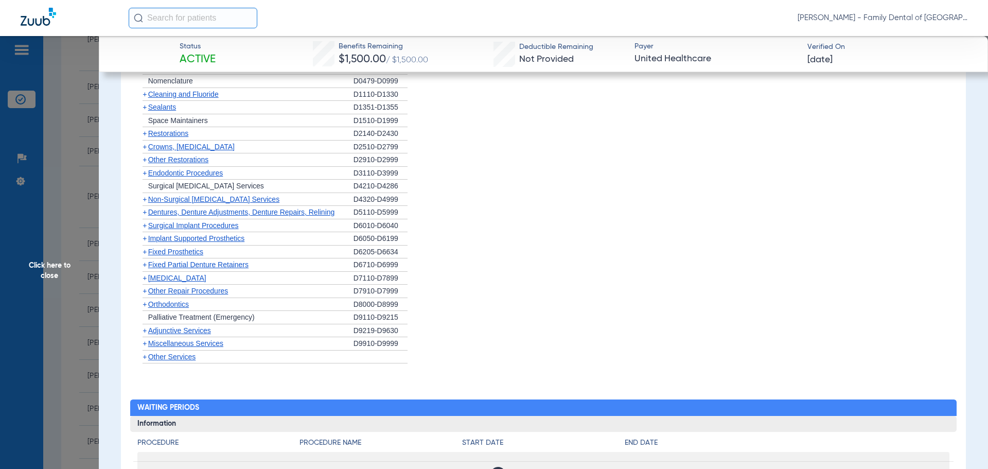
click at [186, 326] on span "Adjunctive Services" at bounding box center [179, 330] width 63 height 8
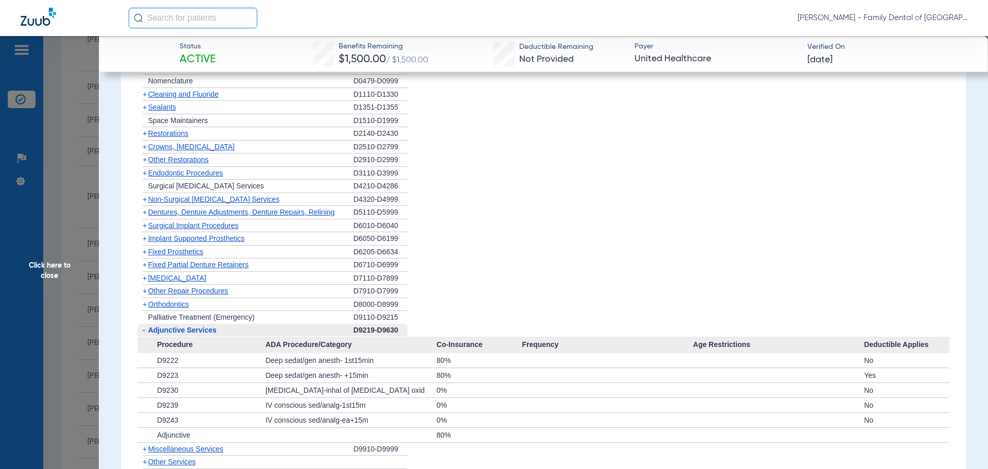
click at [186, 326] on span "Adjunctive Services" at bounding box center [182, 330] width 68 height 8
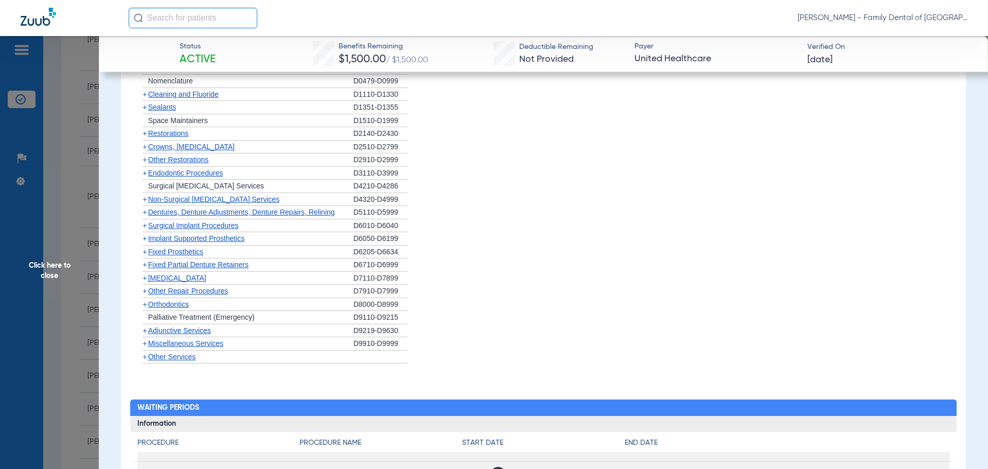
click at [191, 339] on span "Miscellaneous Services" at bounding box center [185, 343] width 75 height 8
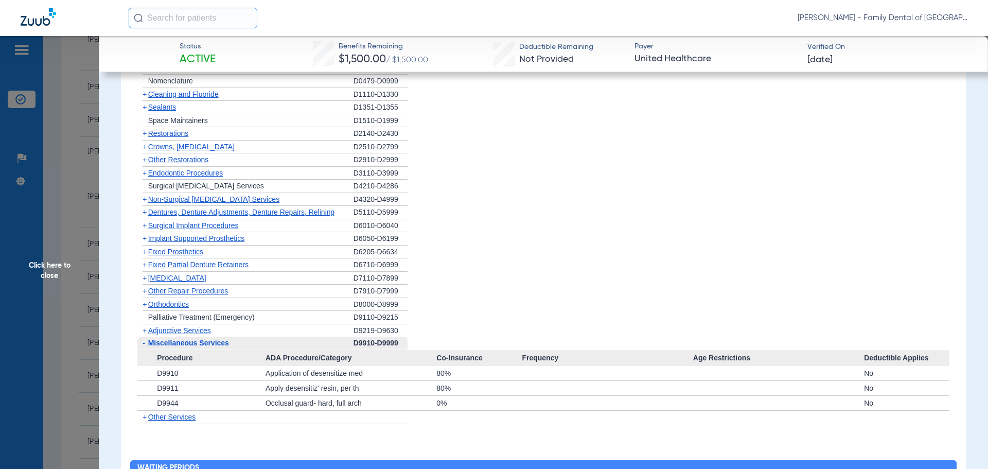
click at [191, 339] on span "Miscellaneous Services" at bounding box center [188, 343] width 81 height 8
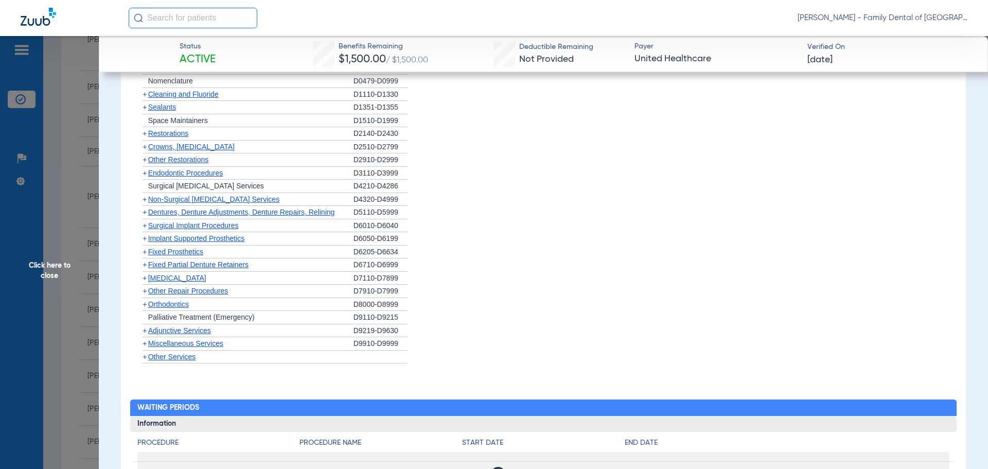
click at [189, 353] on span "Other Services" at bounding box center [172, 357] width 48 height 8
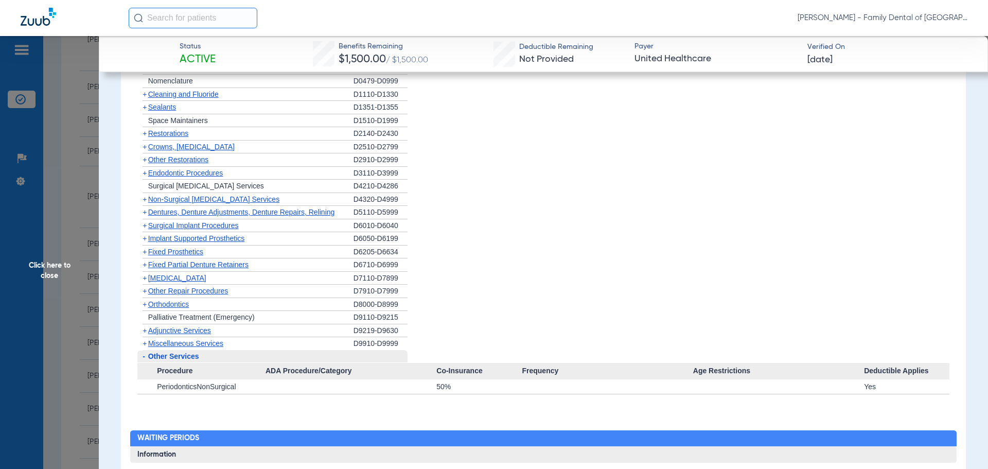
click at [189, 352] on span "Other Services" at bounding box center [173, 356] width 51 height 8
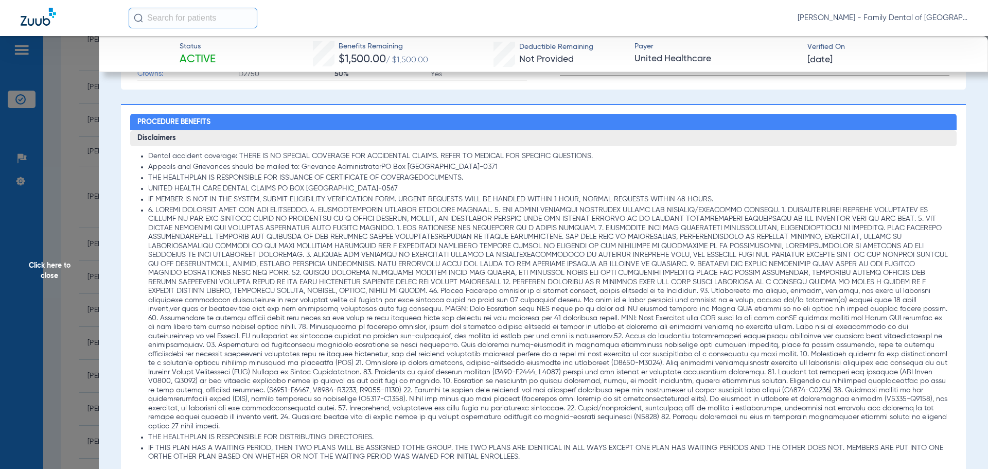
scroll to position [488, 0]
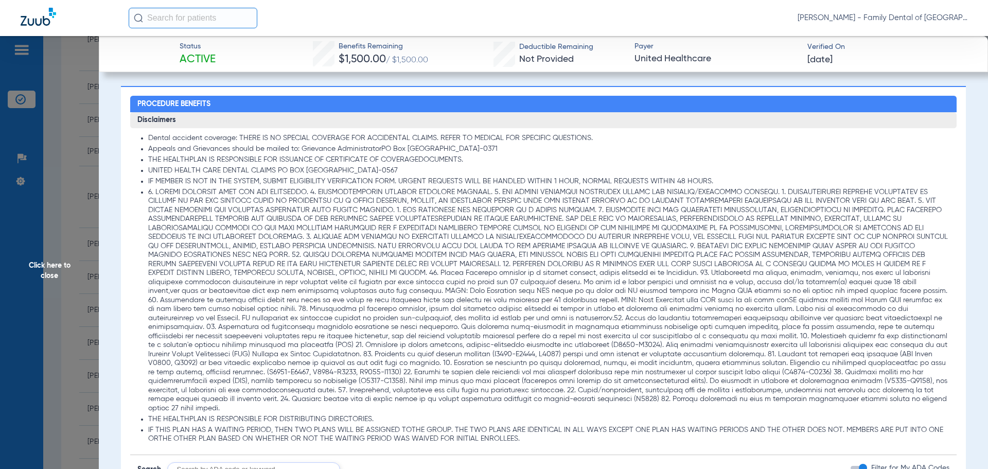
drag, startPoint x: 567, startPoint y: 365, endPoint x: 624, endPoint y: 365, distance: 56.6
click at [624, 365] on li at bounding box center [549, 300] width 802 height 225
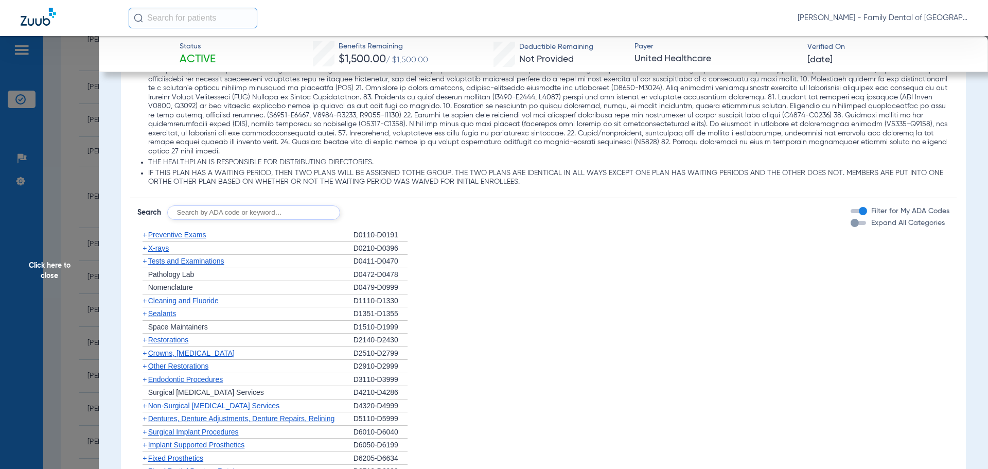
scroll to position [746, 0]
click at [169, 335] on span "Restorations" at bounding box center [168, 339] width 41 height 8
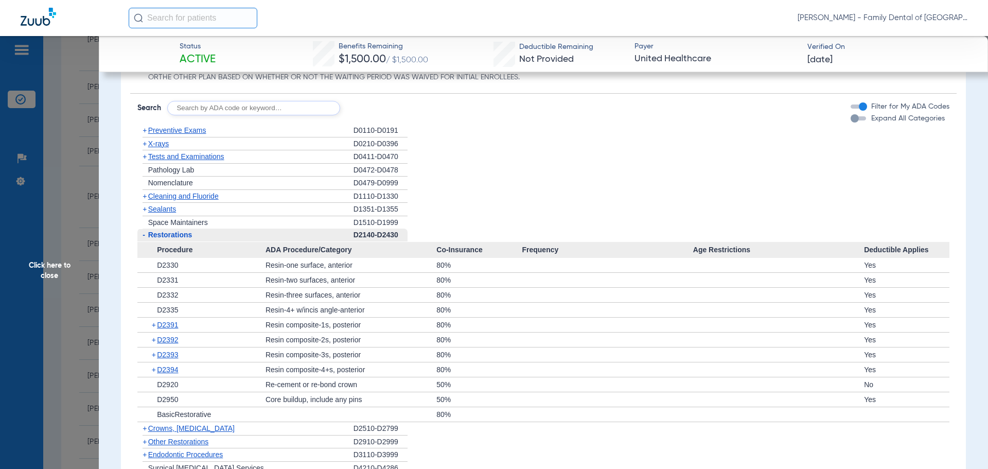
scroll to position [849, 0]
click at [184, 232] on span "Restorations" at bounding box center [170, 236] width 44 height 8
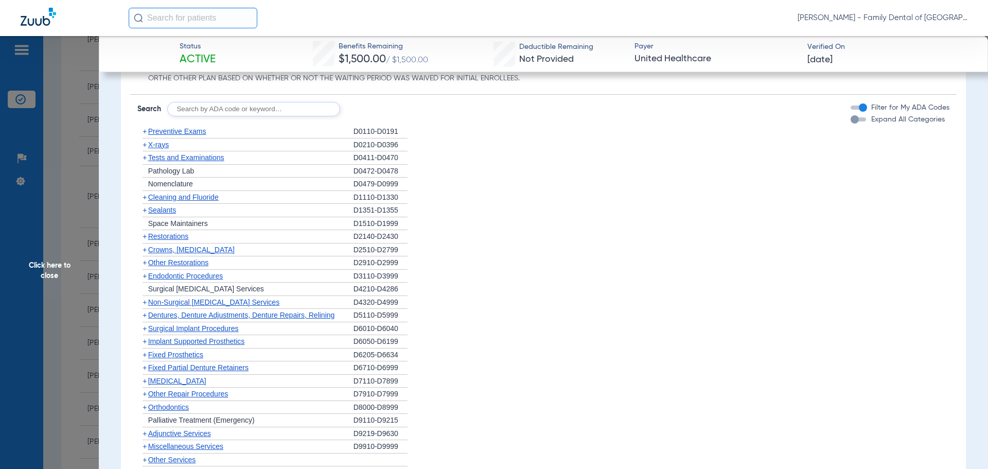
click at [53, 267] on span "Click here to close" at bounding box center [49, 270] width 99 height 469
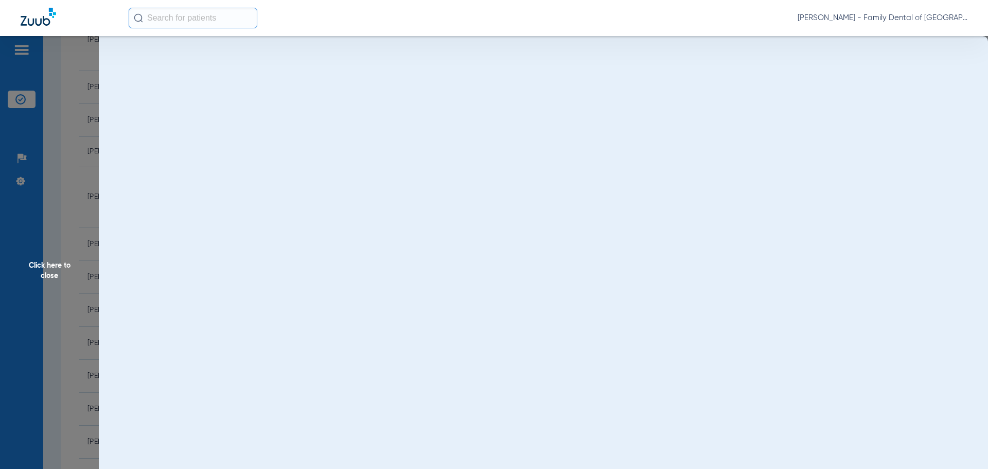
scroll to position [0, 0]
